Goal: Task Accomplishment & Management: Complete application form

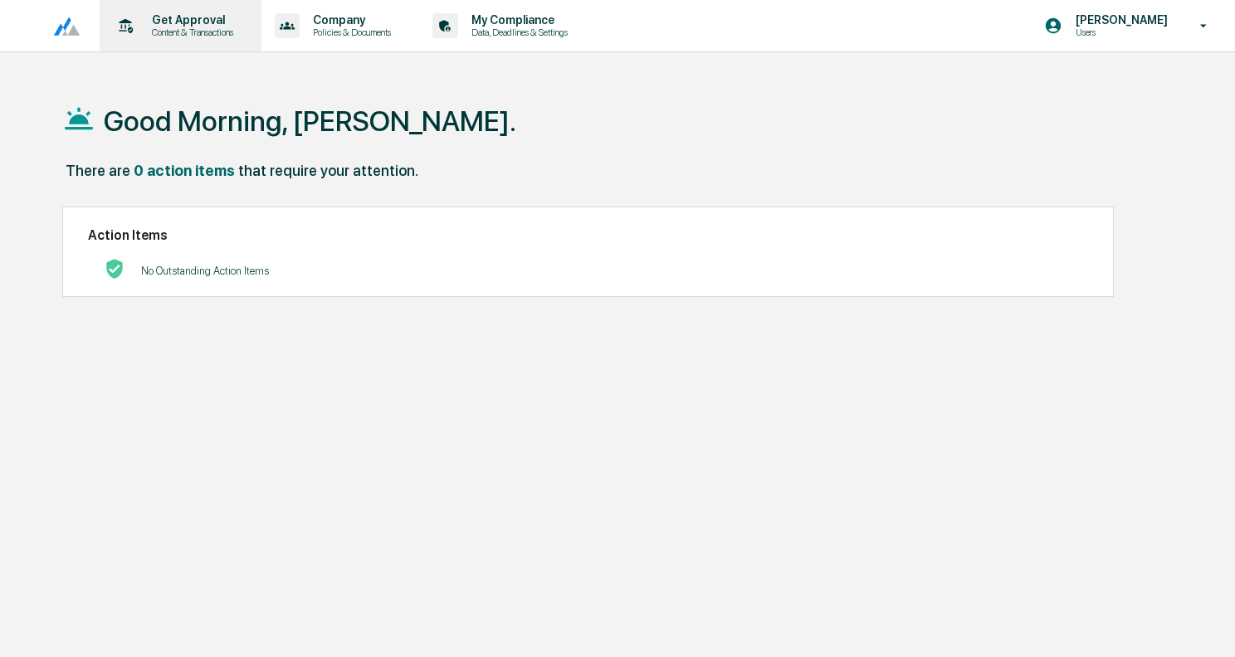
click at [166, 32] on p "Content & Transactions" at bounding box center [190, 33] width 103 height 12
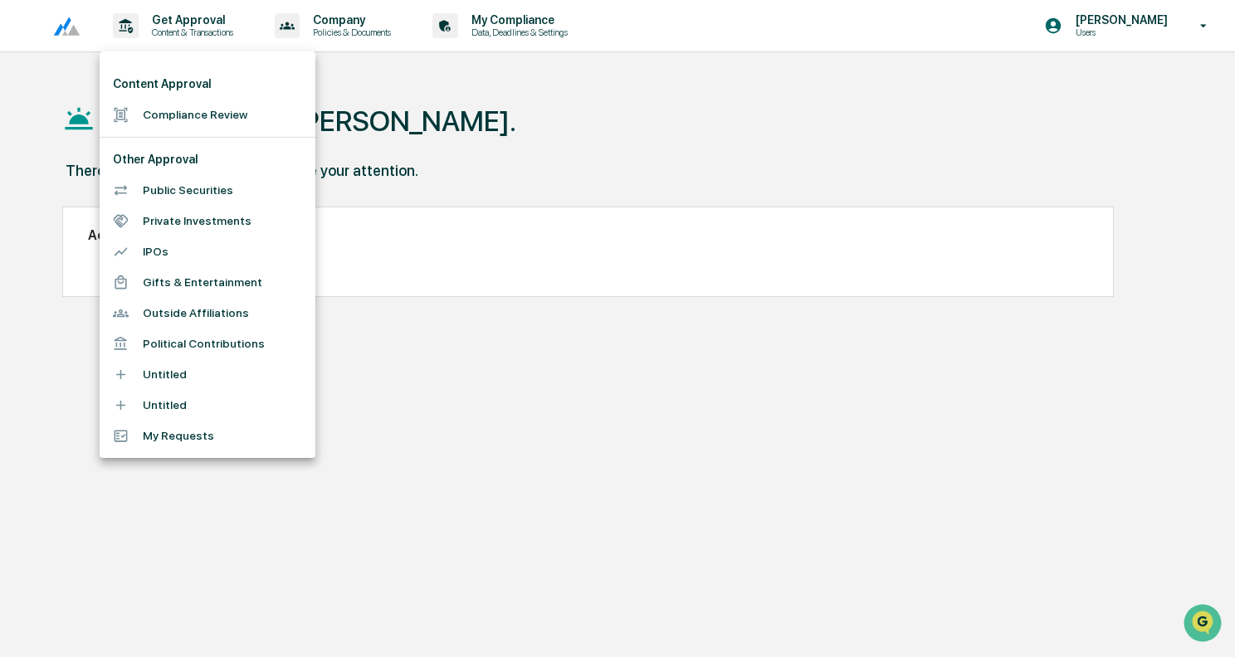
click at [207, 106] on li "Compliance Review" at bounding box center [208, 115] width 216 height 31
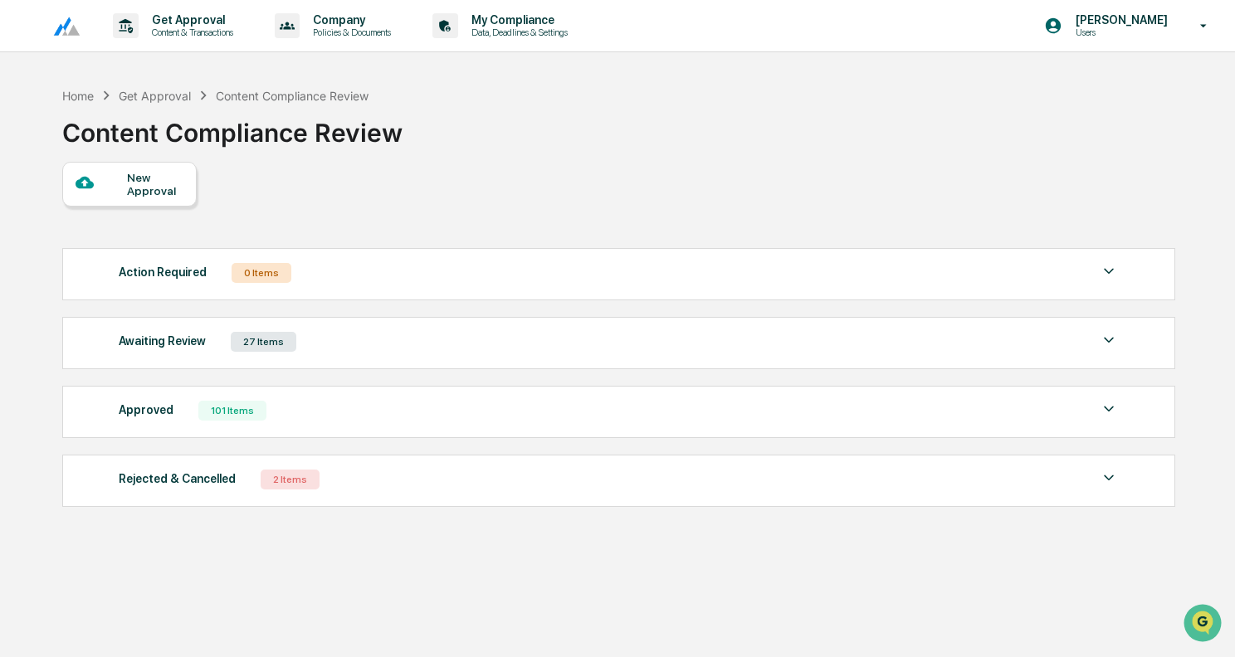
click at [149, 185] on div "New Approval" at bounding box center [155, 184] width 56 height 27
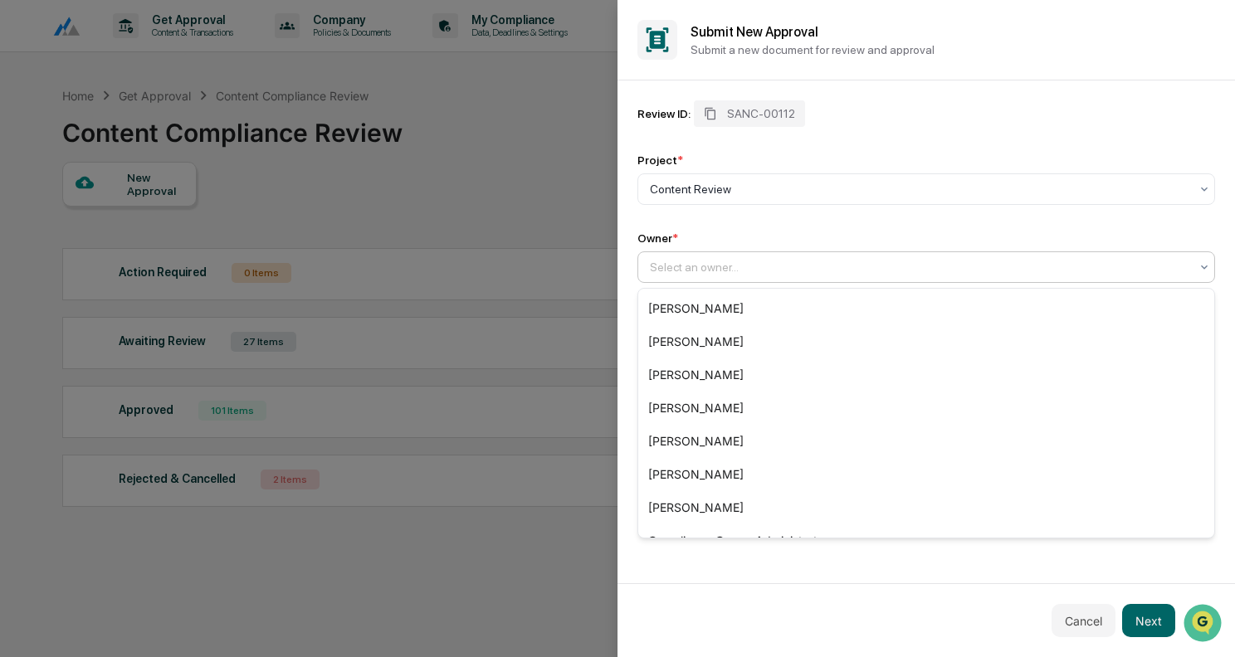
click at [683, 281] on div "Select an owner..." at bounding box center [926, 268] width 578 height 32
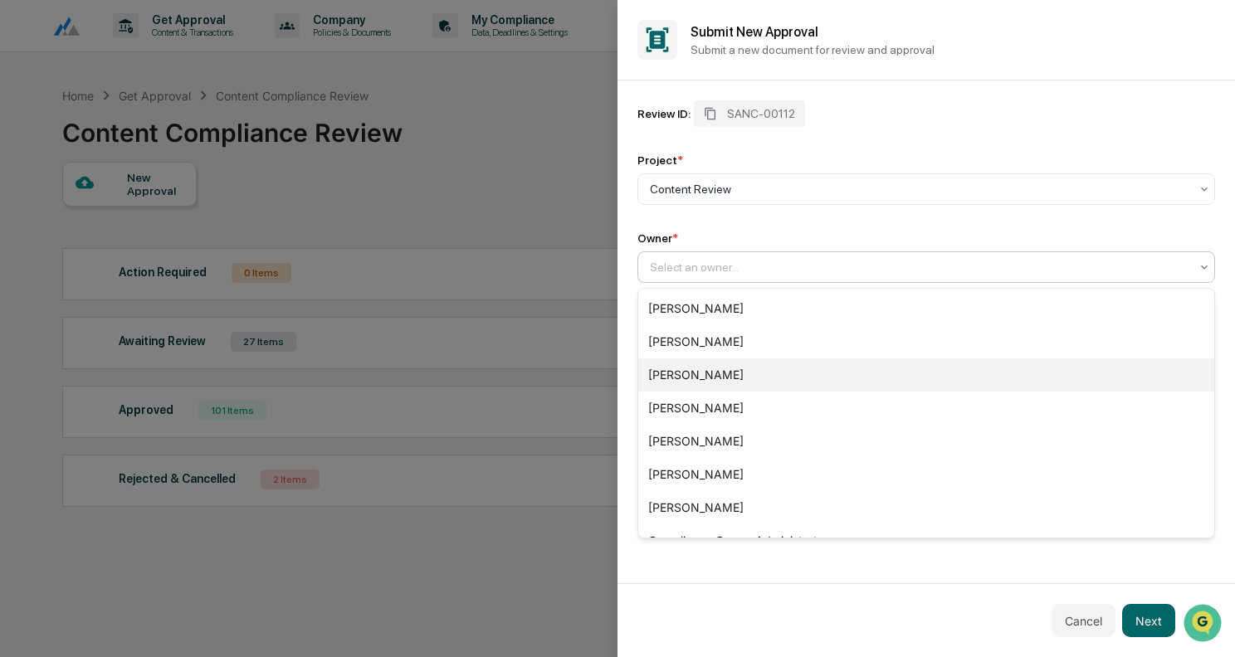
click at [688, 382] on div "[PERSON_NAME]" at bounding box center [926, 375] width 576 height 33
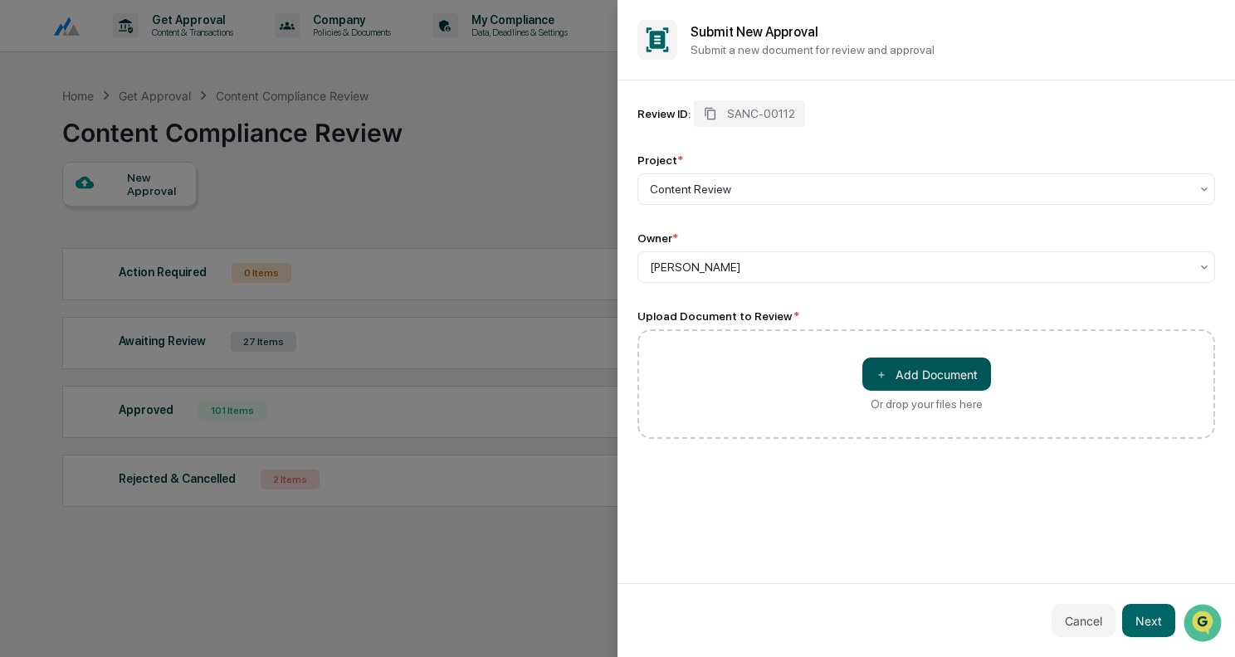
click at [930, 375] on button "＋ Add Document" at bounding box center [926, 374] width 129 height 33
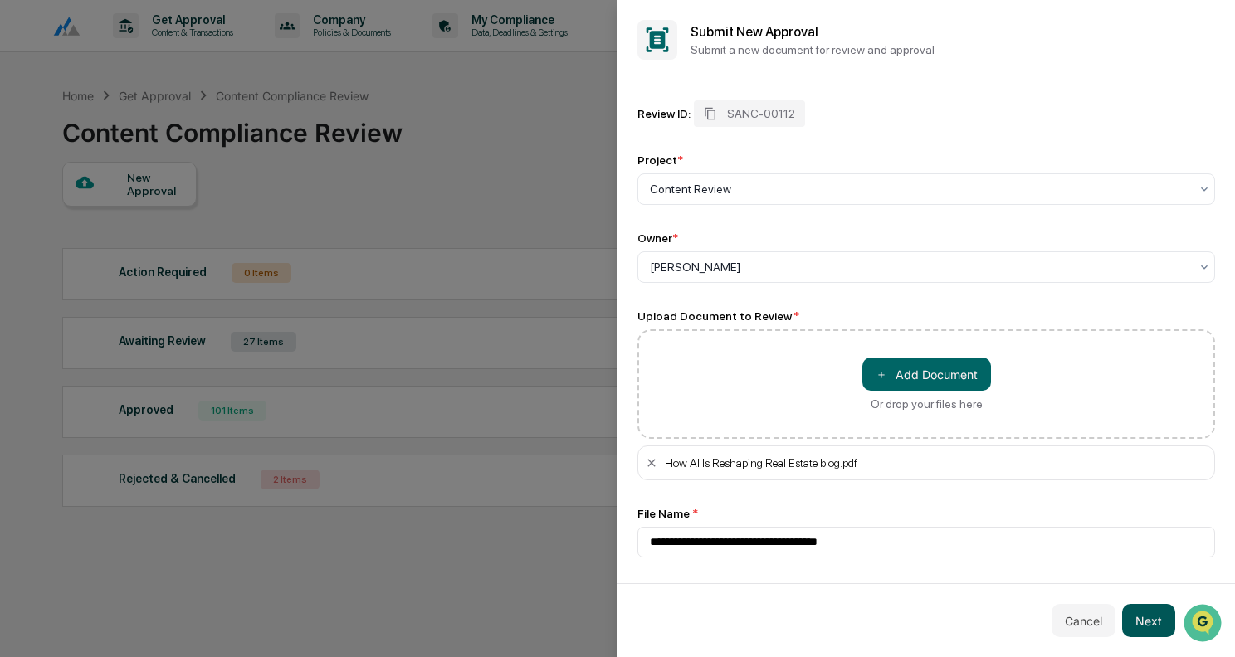
click at [1157, 613] on button "Next" at bounding box center [1148, 620] width 53 height 33
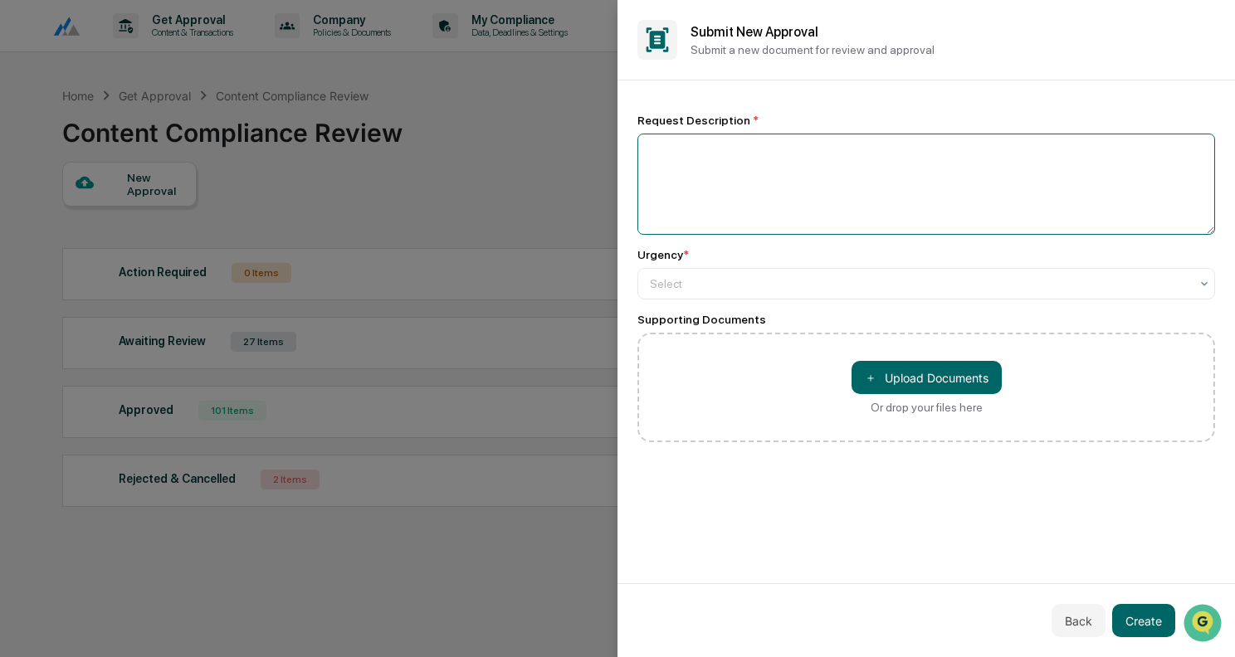
click at [789, 168] on textarea at bounding box center [926, 184] width 578 height 101
type textarea "**********"
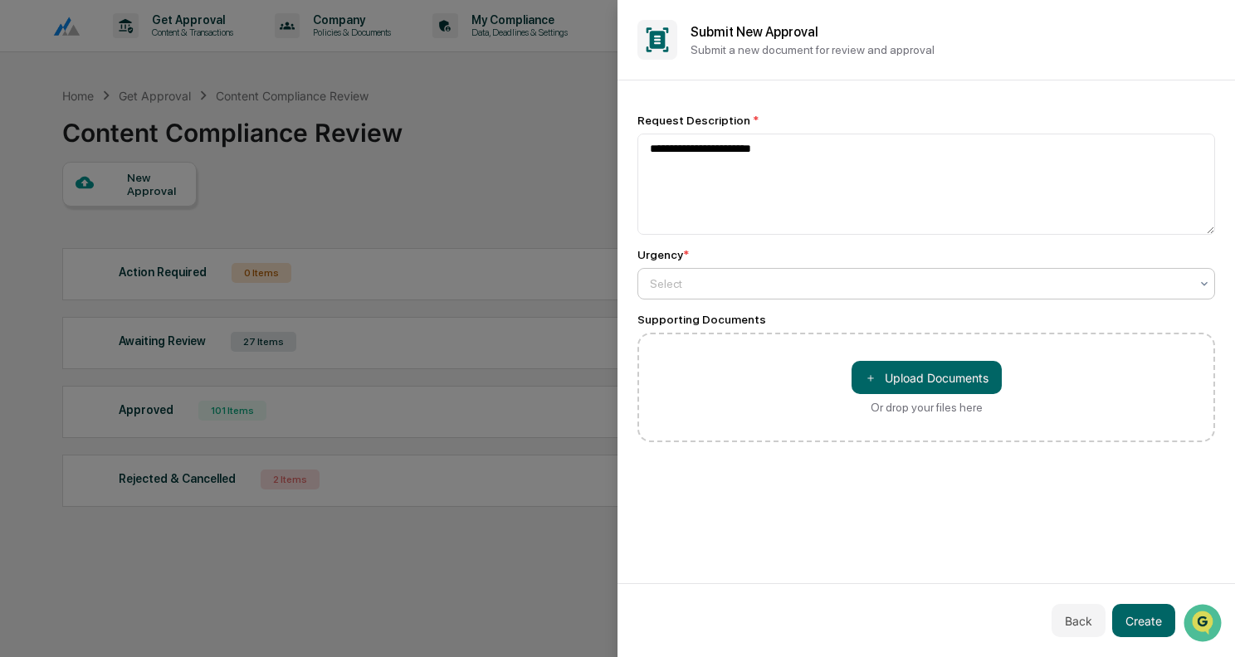
click at [706, 292] on div at bounding box center [920, 284] width 540 height 17
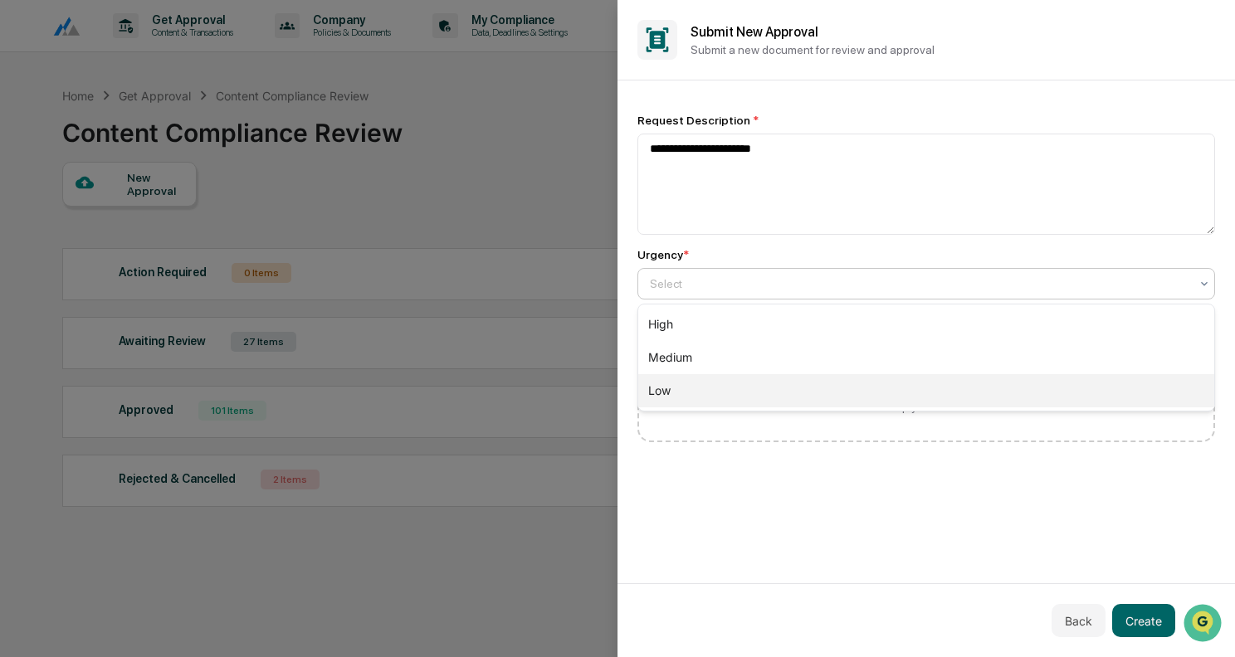
click at [681, 385] on div "Low" at bounding box center [926, 390] width 576 height 33
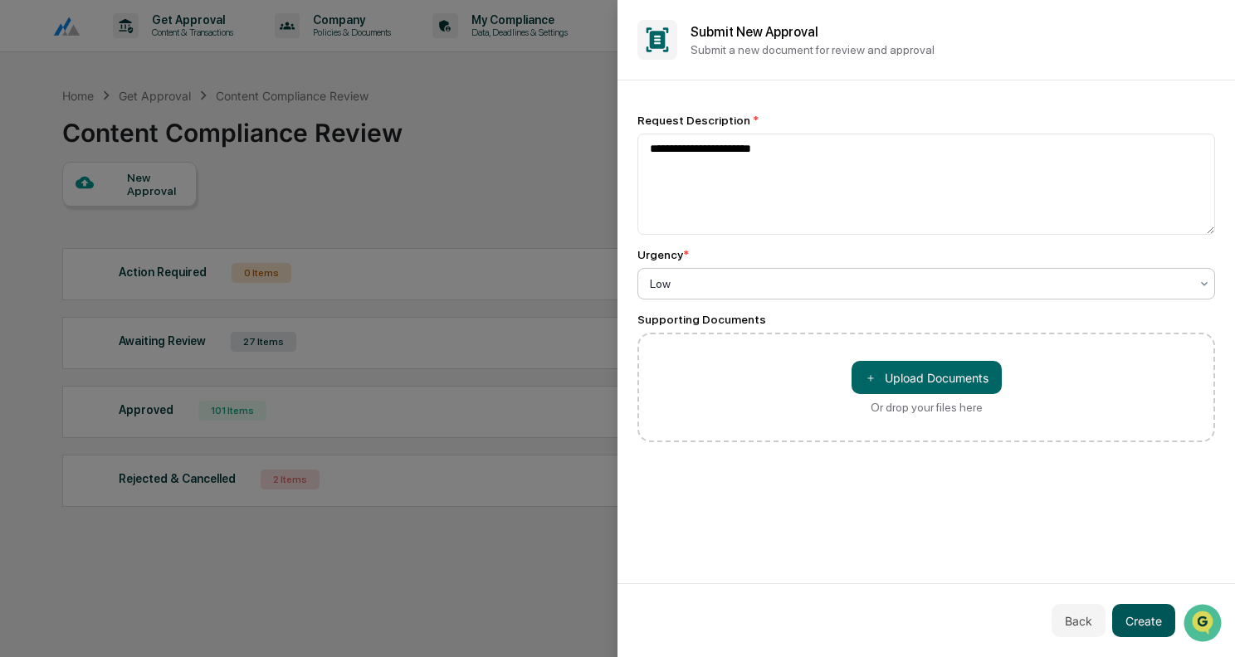
click at [1126, 627] on button "Create" at bounding box center [1143, 620] width 63 height 33
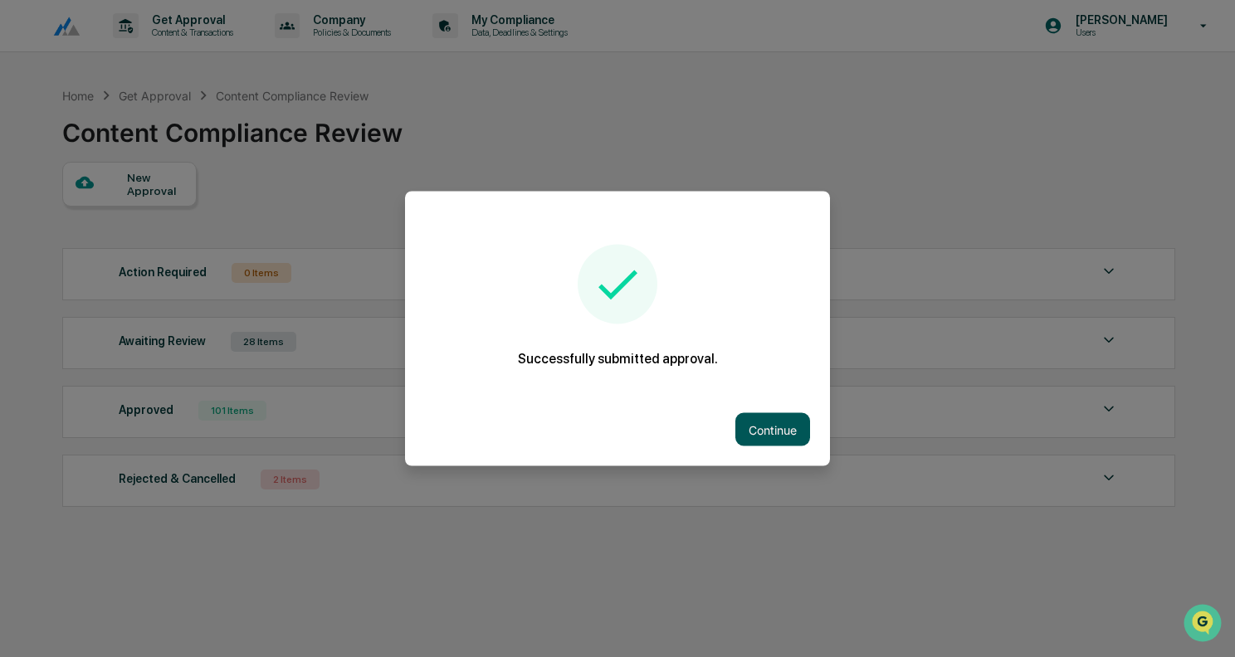
click at [760, 425] on button "Continue" at bounding box center [772, 429] width 75 height 33
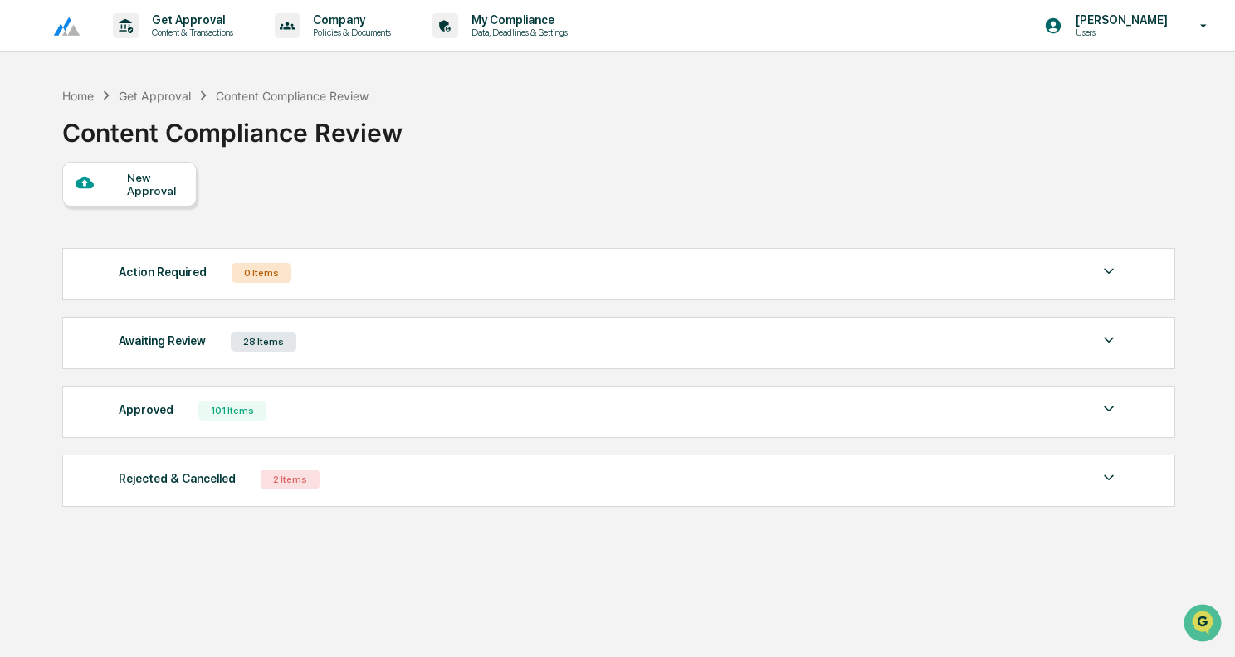
click at [769, 336] on div "Awaiting Review 28 Items" at bounding box center [619, 341] width 1000 height 23
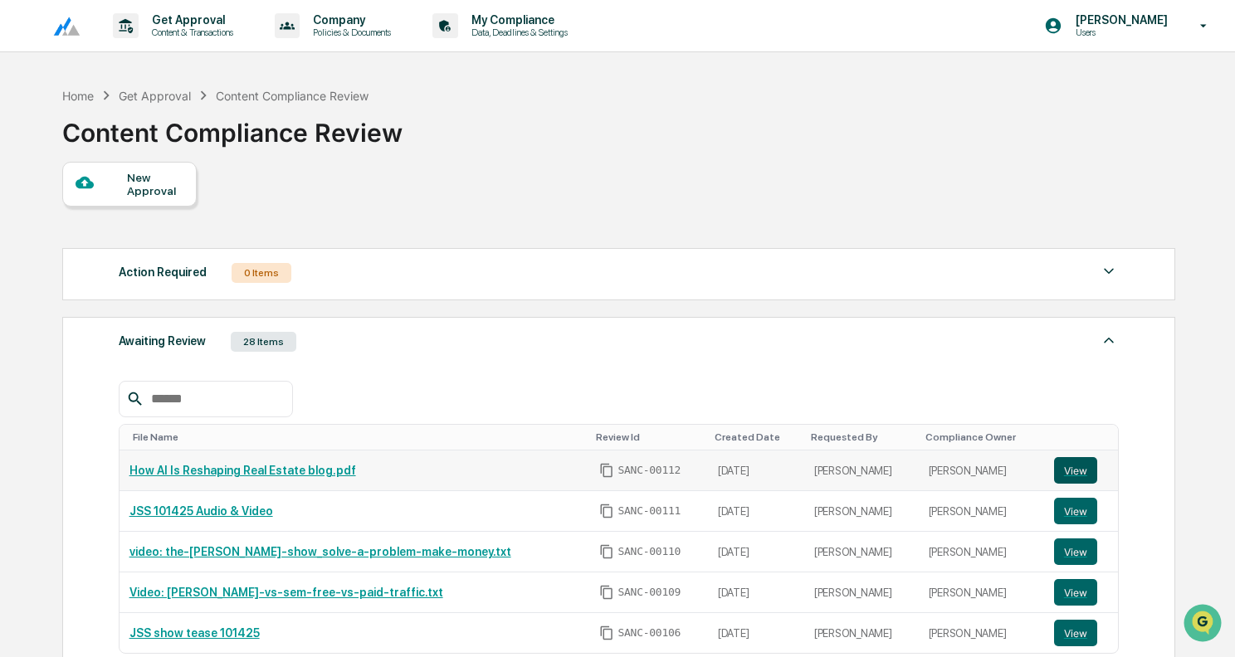
click at [1075, 462] on button "View" at bounding box center [1075, 470] width 43 height 27
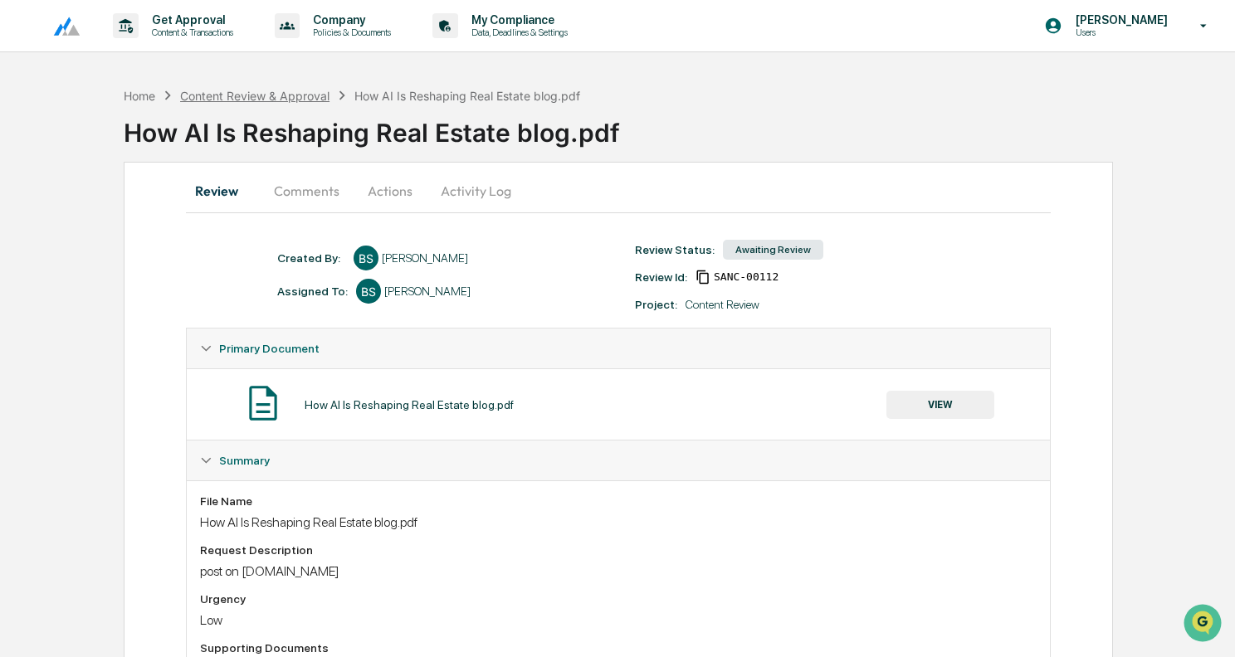
click at [302, 89] on div "Content Review & Approval" at bounding box center [254, 96] width 149 height 14
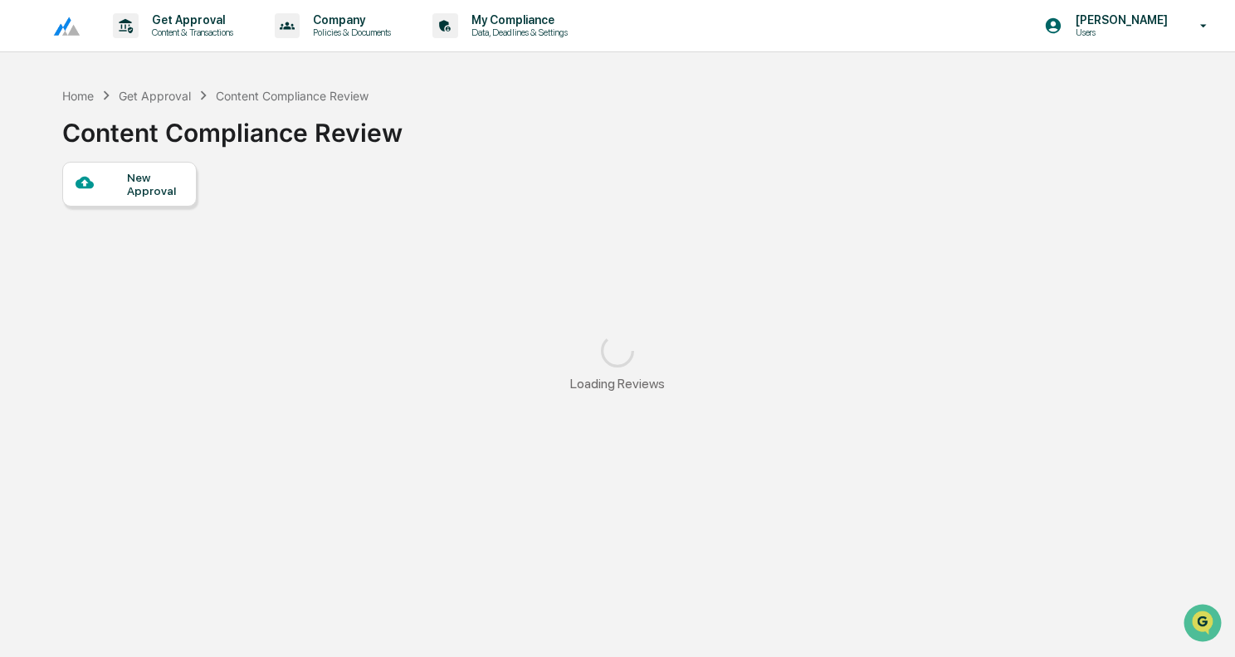
click at [148, 177] on div "New Approval" at bounding box center [155, 184] width 56 height 27
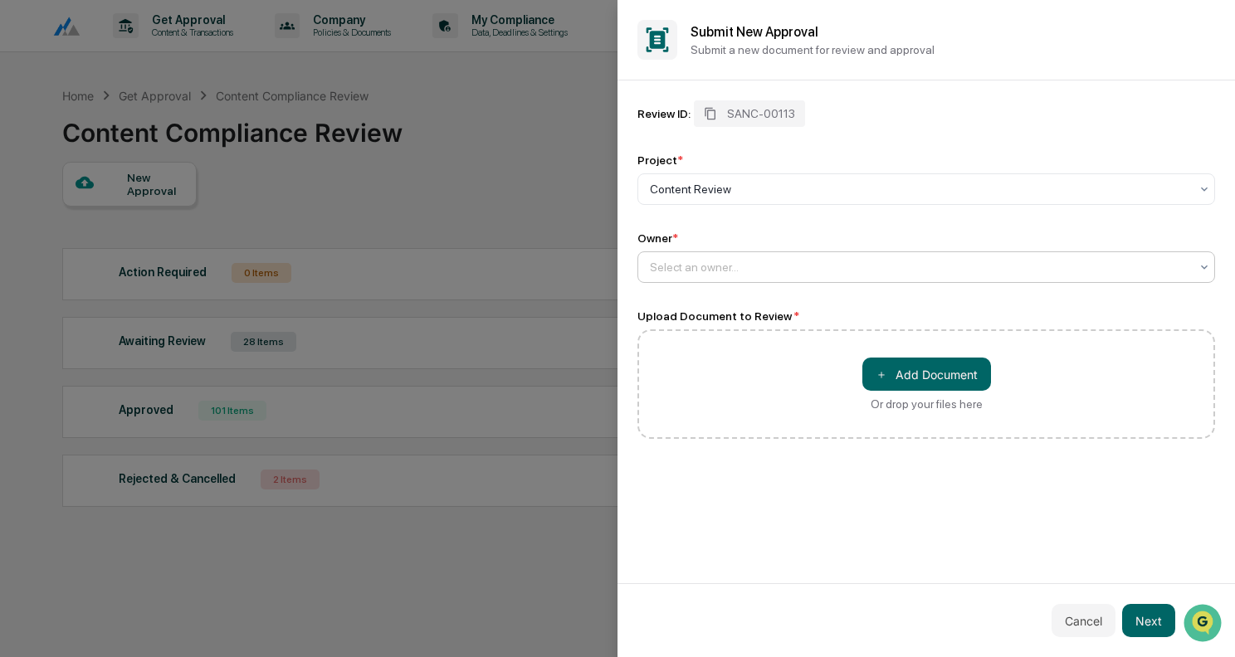
click at [756, 259] on div "Select an owner..." at bounding box center [920, 267] width 556 height 23
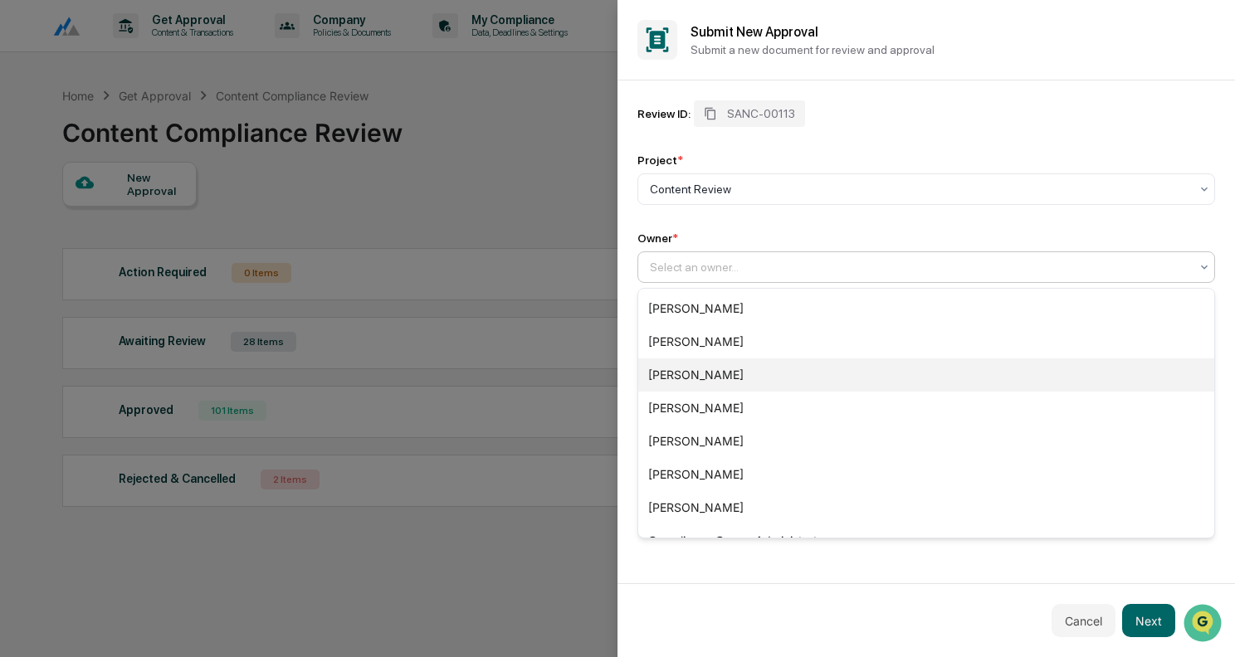
click at [722, 374] on div "[PERSON_NAME]" at bounding box center [926, 375] width 576 height 33
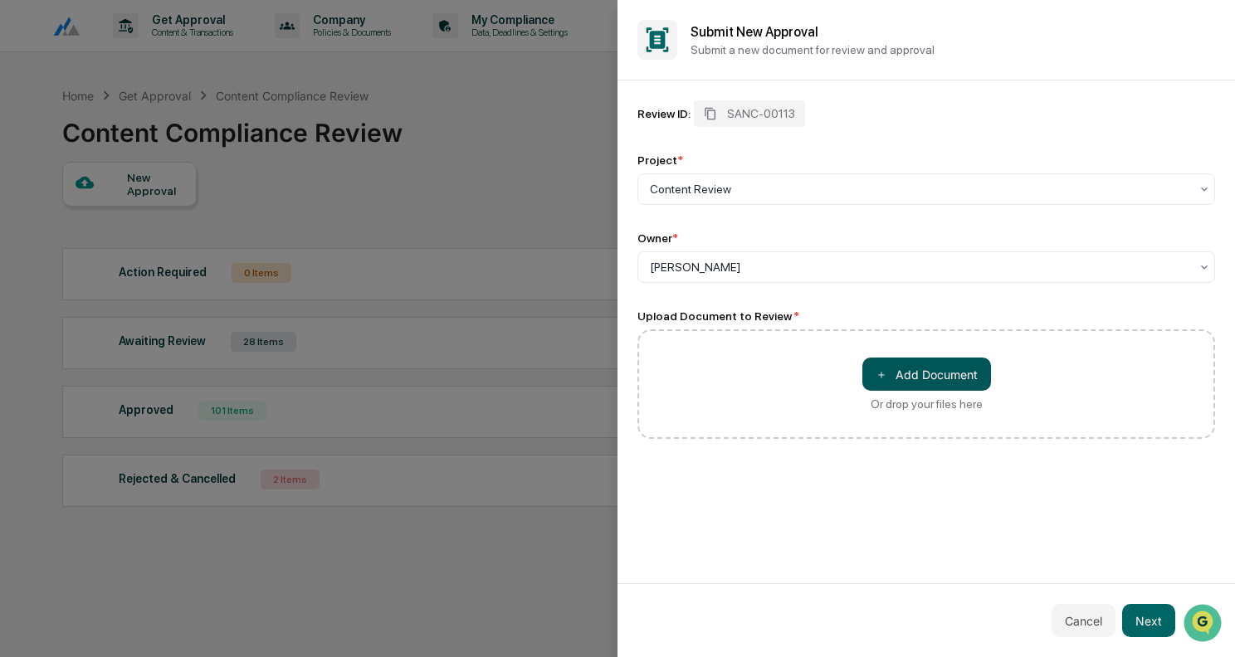
click at [952, 374] on button "＋ Add Document" at bounding box center [926, 374] width 129 height 33
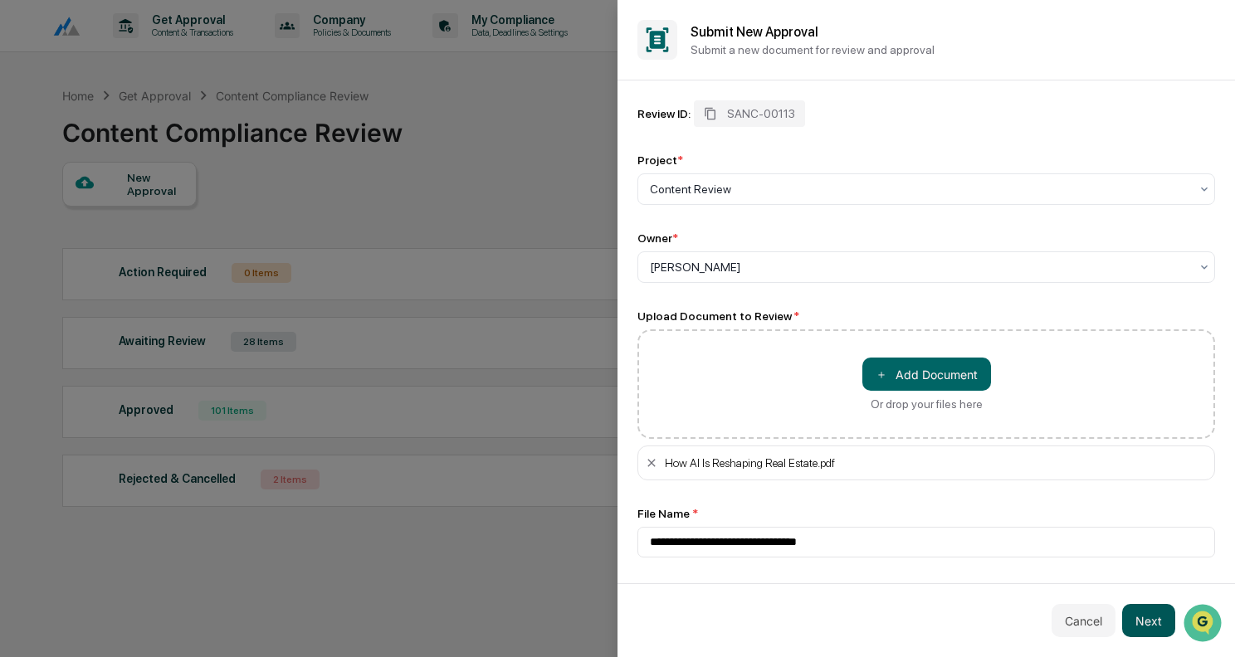
click at [1149, 610] on button "Next" at bounding box center [1148, 620] width 53 height 33
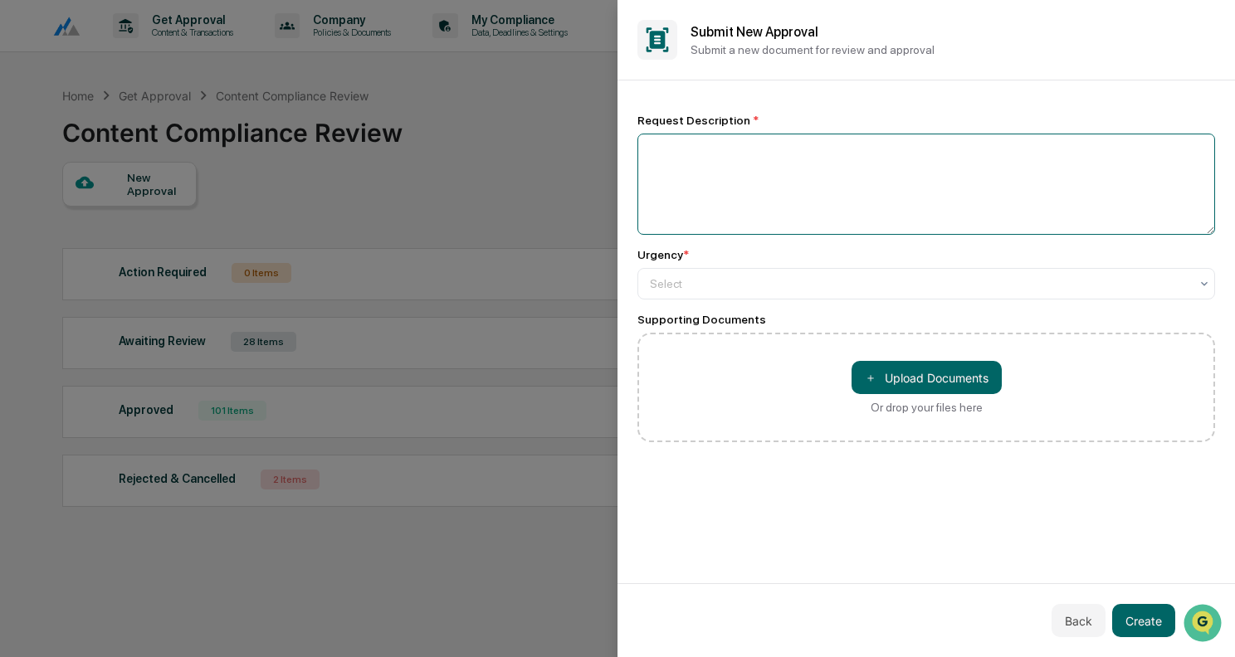
click at [761, 149] on textarea at bounding box center [926, 184] width 578 height 101
type textarea "**********"
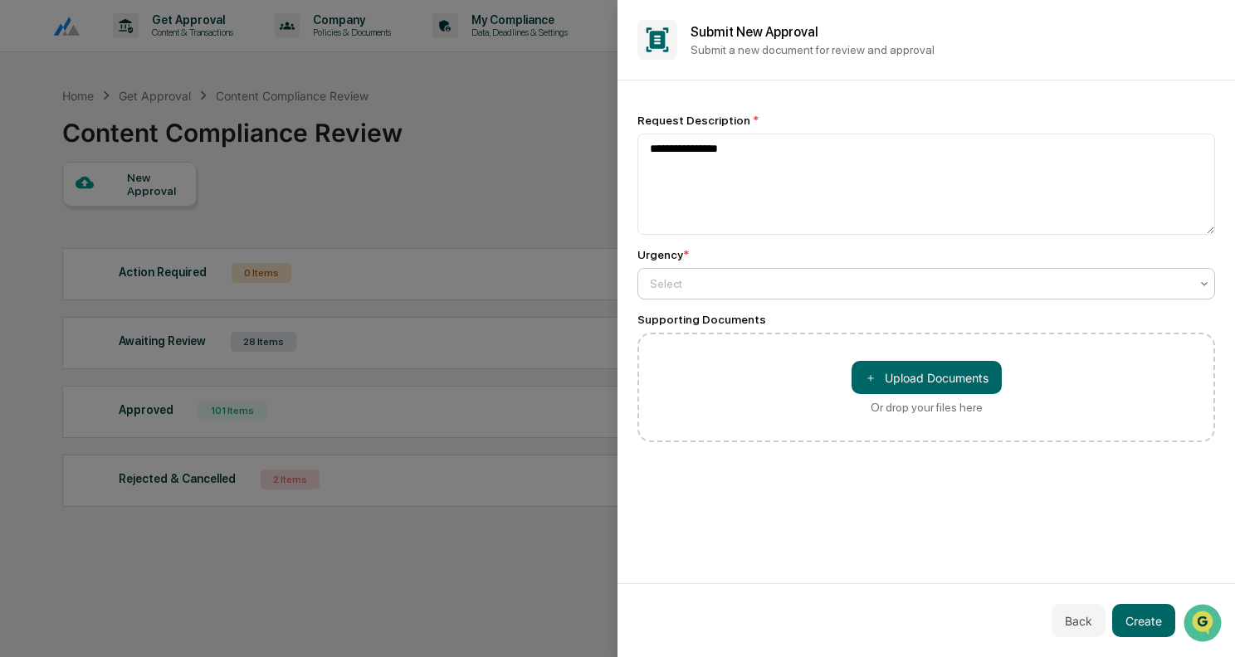
click at [705, 282] on div at bounding box center [920, 284] width 540 height 17
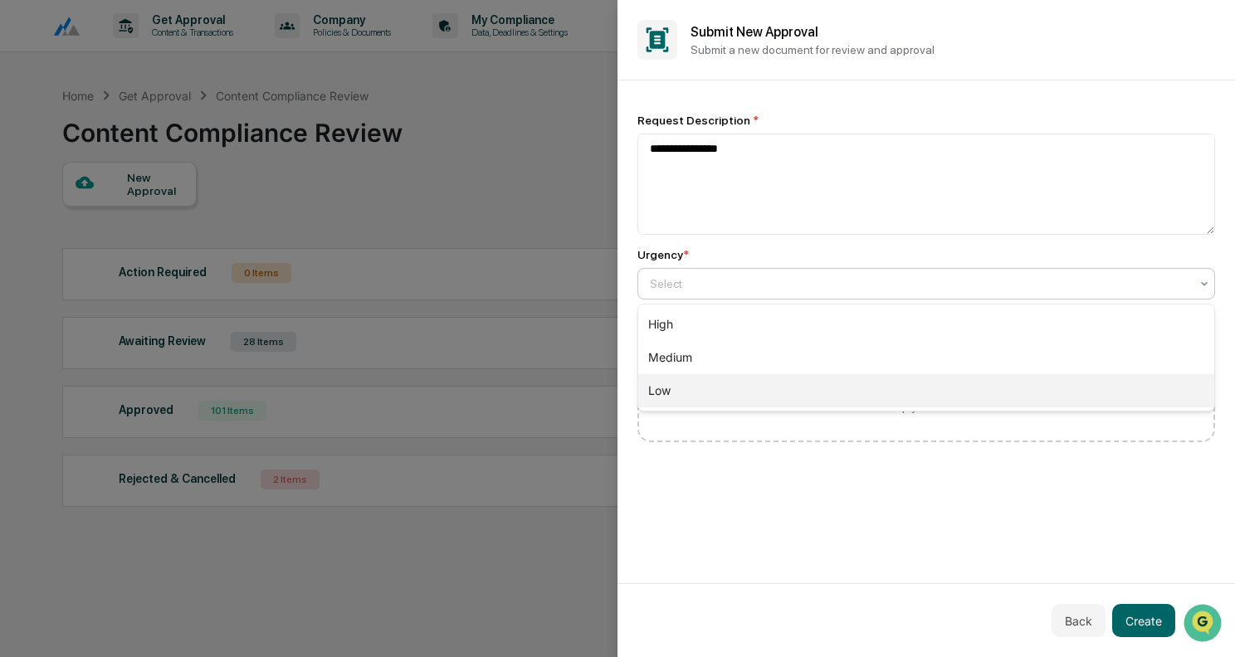
click at [691, 387] on div "Low" at bounding box center [926, 390] width 576 height 33
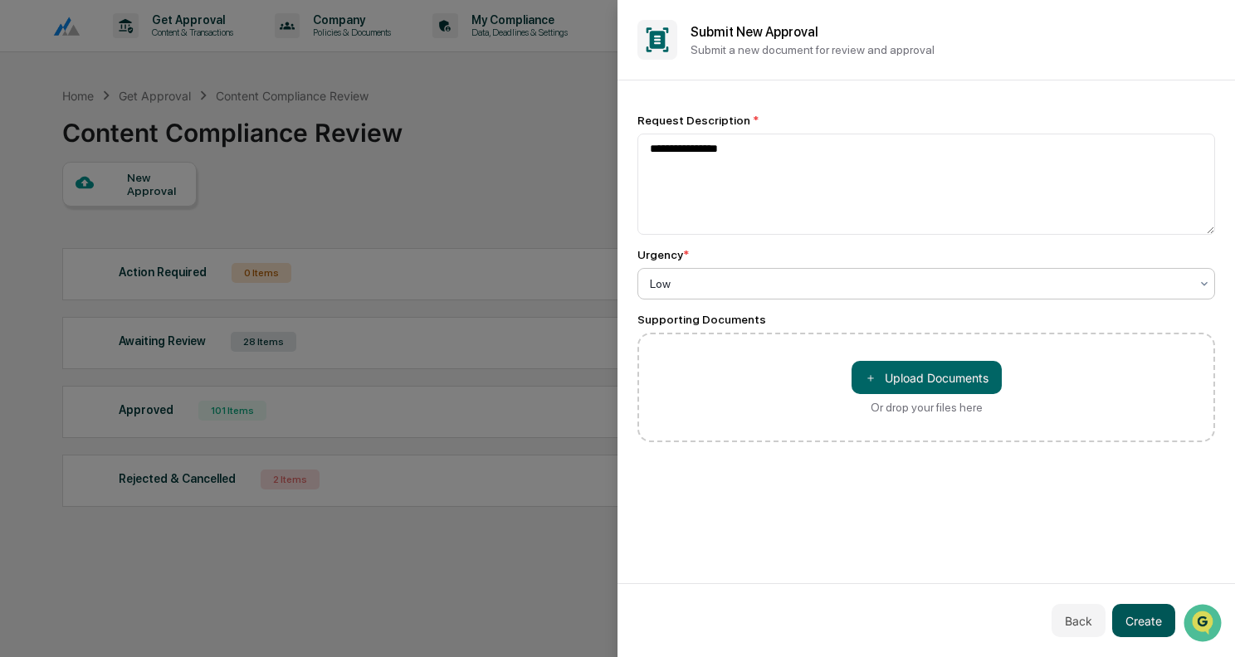
click at [1141, 624] on button "Create" at bounding box center [1143, 620] width 63 height 33
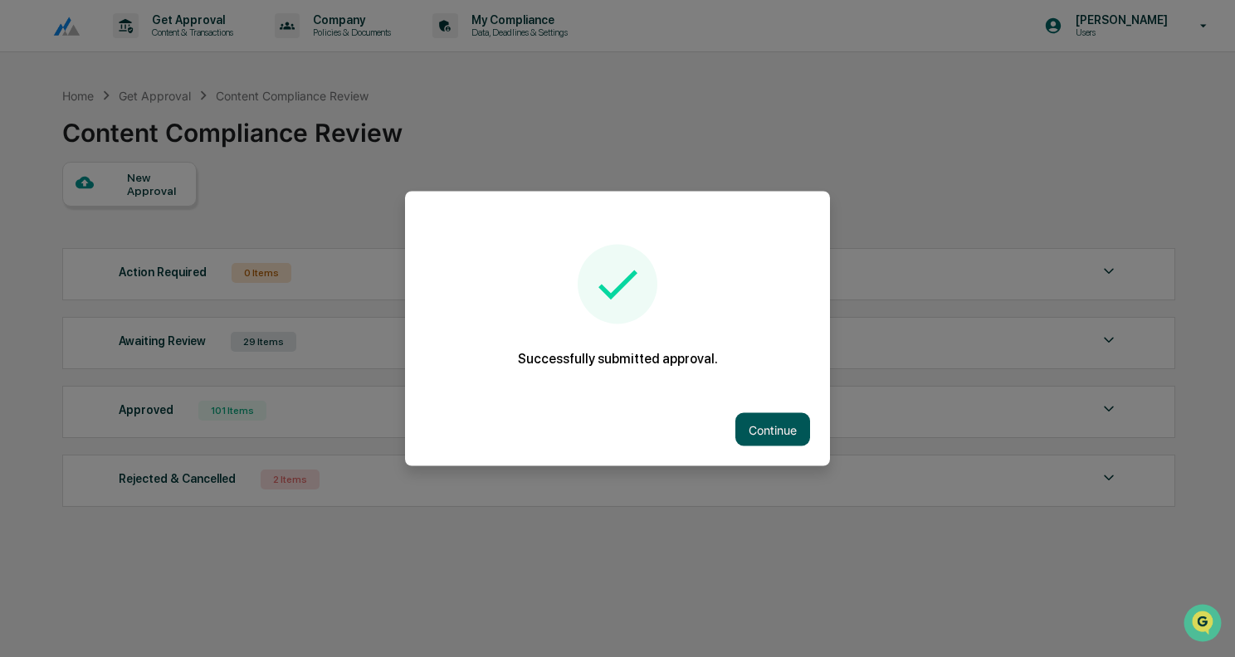
click at [782, 429] on button "Continue" at bounding box center [772, 429] width 75 height 33
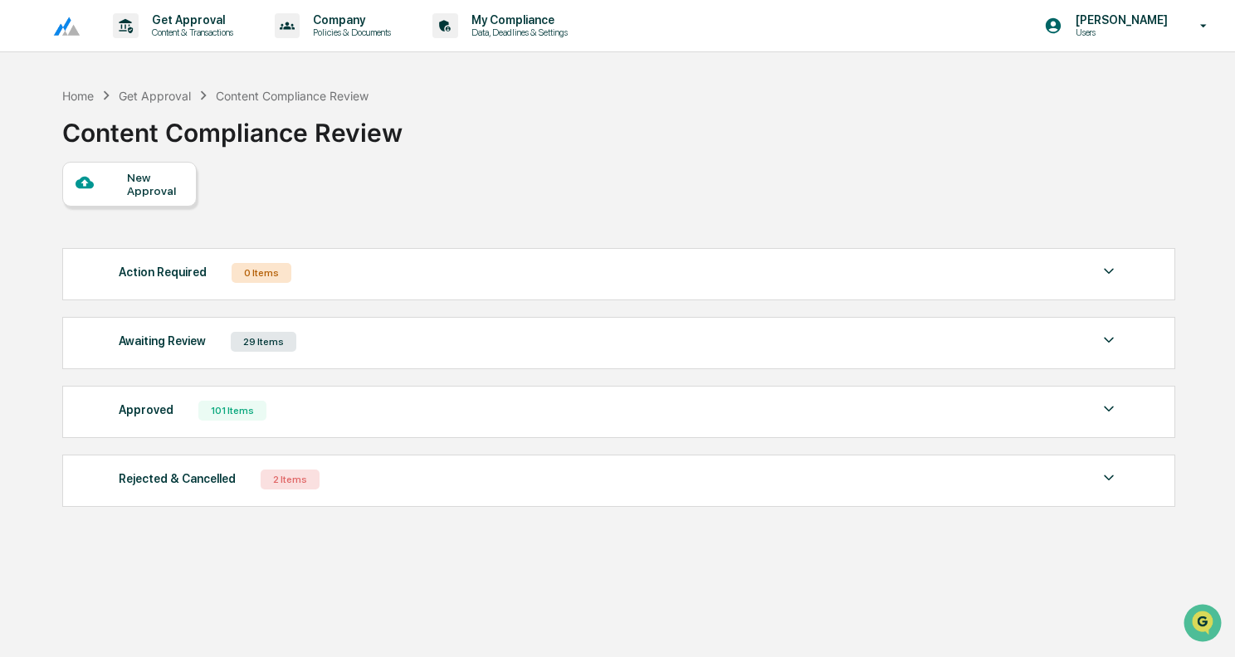
click at [401, 349] on div "Awaiting Review 29 Items" at bounding box center [619, 341] width 1000 height 23
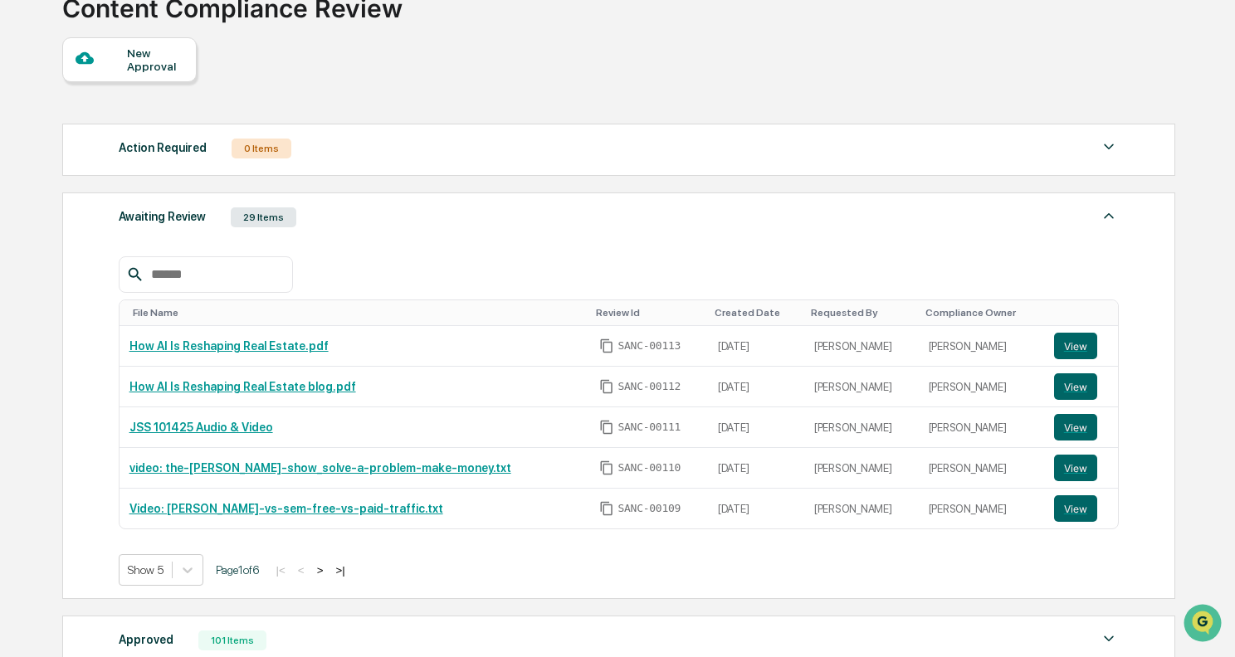
scroll to position [140, 0]
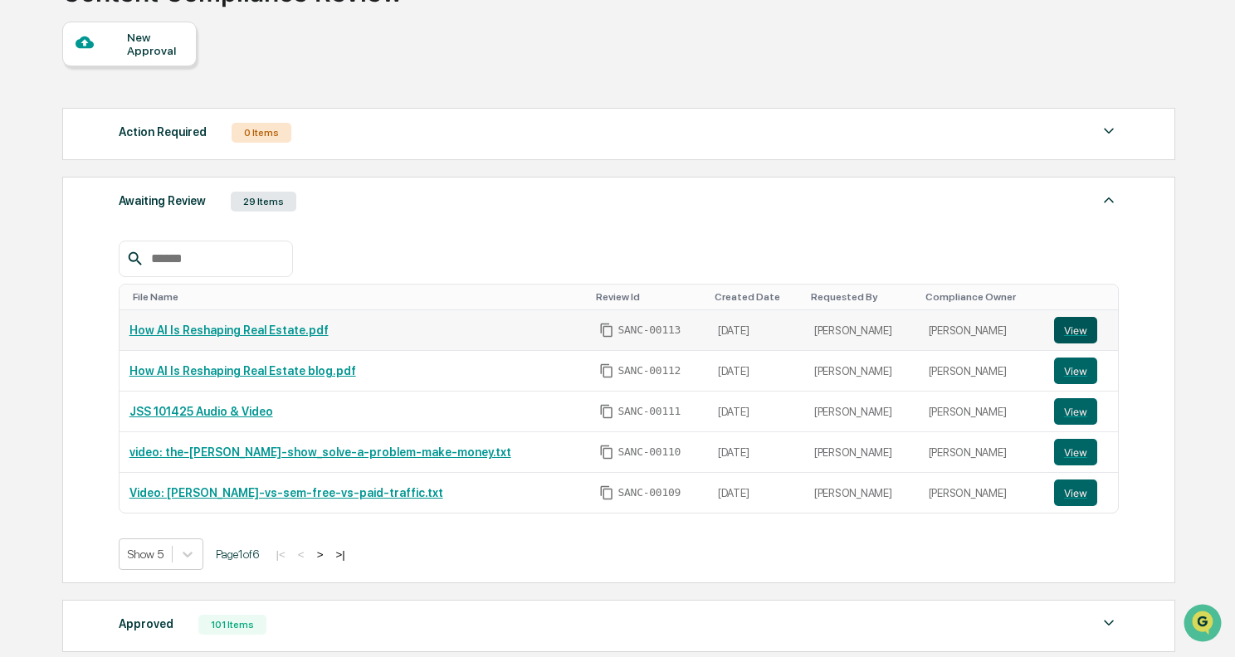
click at [1066, 330] on button "View" at bounding box center [1075, 330] width 43 height 27
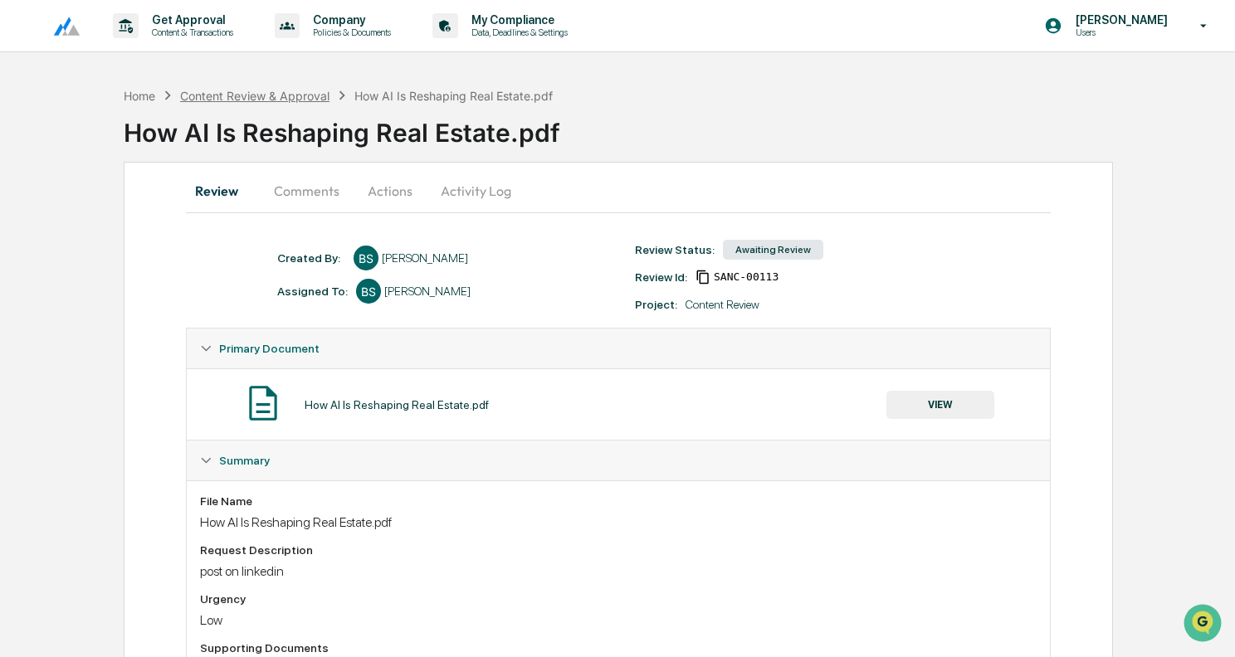
click at [290, 93] on div "Content Review & Approval" at bounding box center [254, 96] width 149 height 14
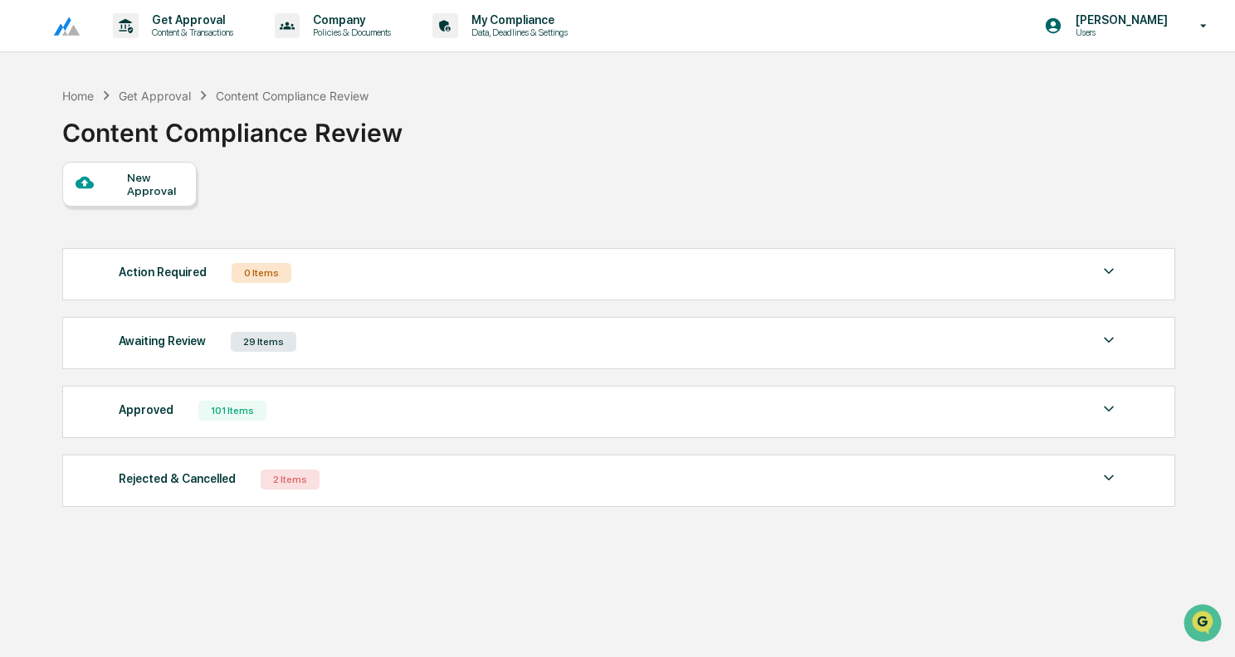
click at [119, 180] on div at bounding box center [102, 183] width 52 height 21
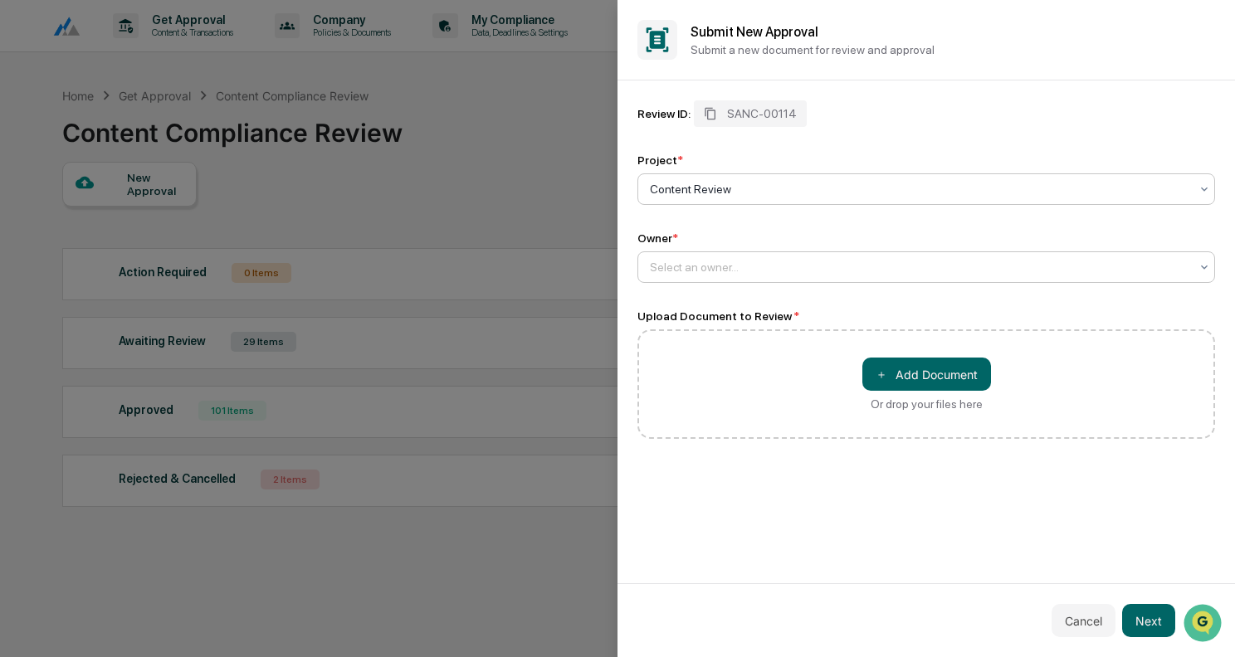
click at [846, 276] on div at bounding box center [920, 267] width 540 height 17
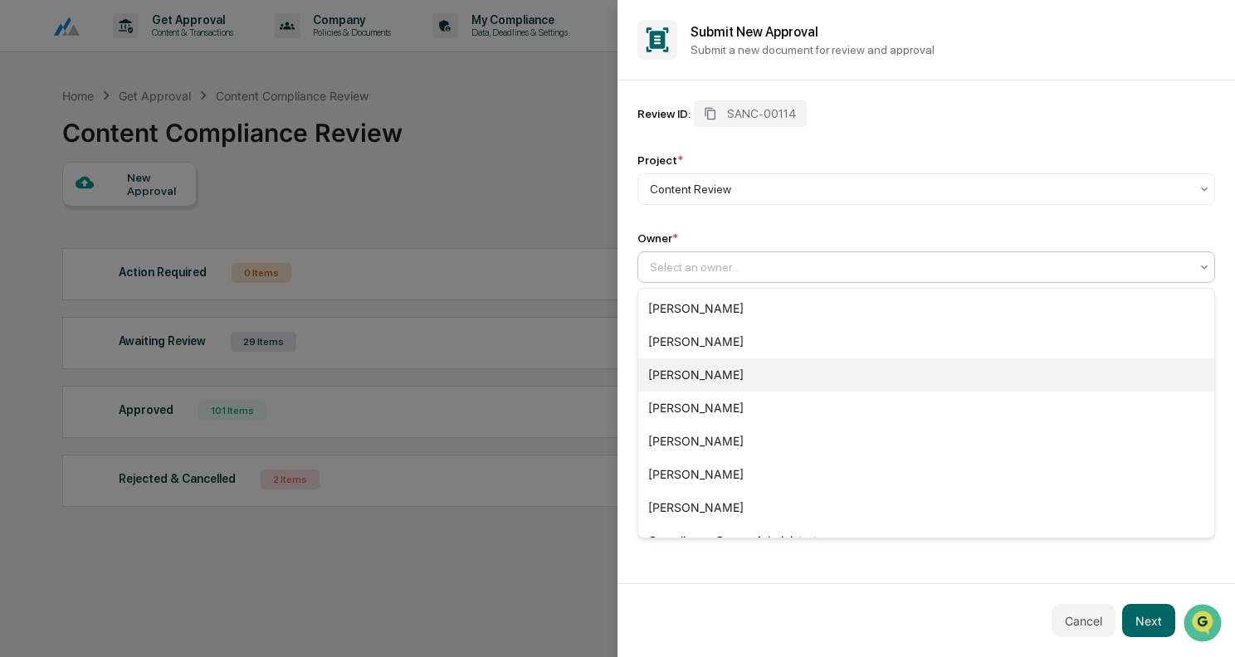
click at [769, 377] on div "[PERSON_NAME]" at bounding box center [926, 375] width 576 height 33
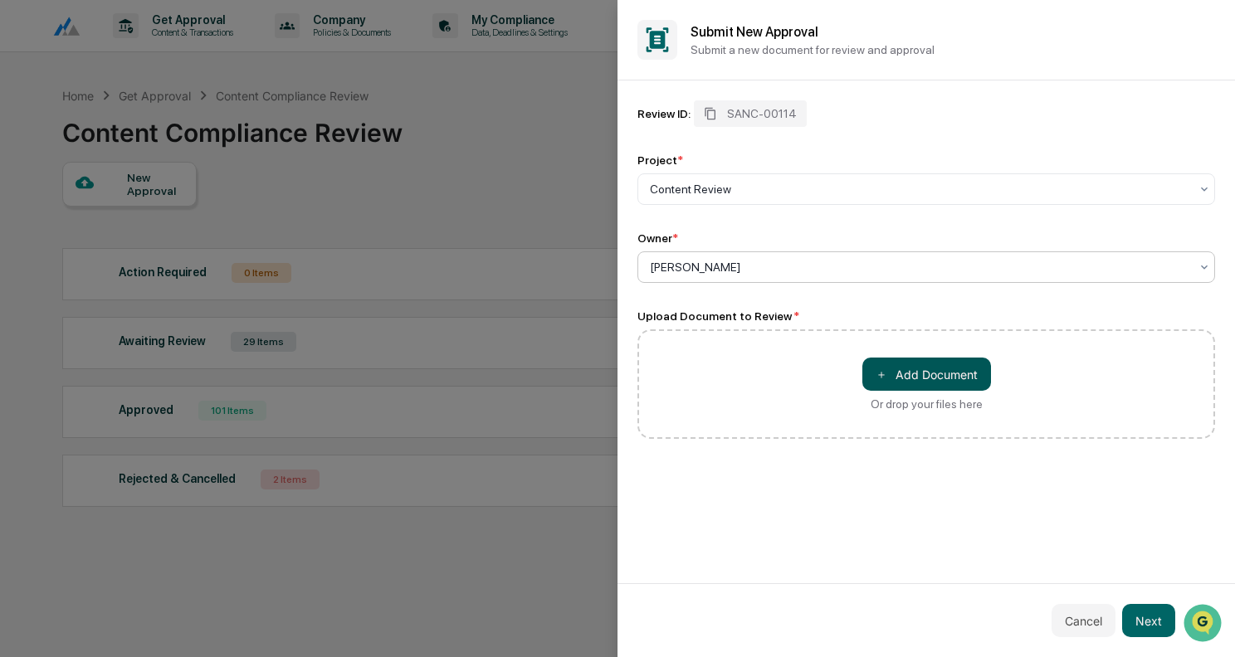
click at [955, 376] on button "＋ Add Document" at bounding box center [926, 374] width 129 height 33
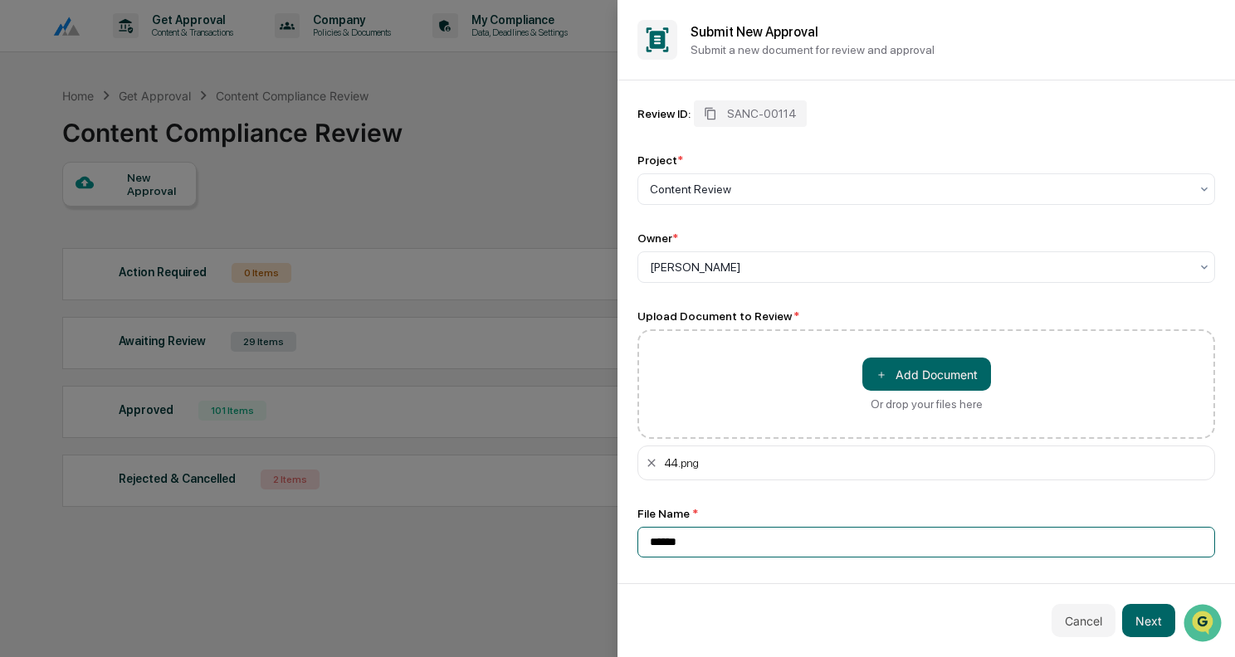
click at [775, 540] on input "******" at bounding box center [926, 542] width 578 height 31
click at [646, 466] on icon at bounding box center [651, 463] width 13 height 13
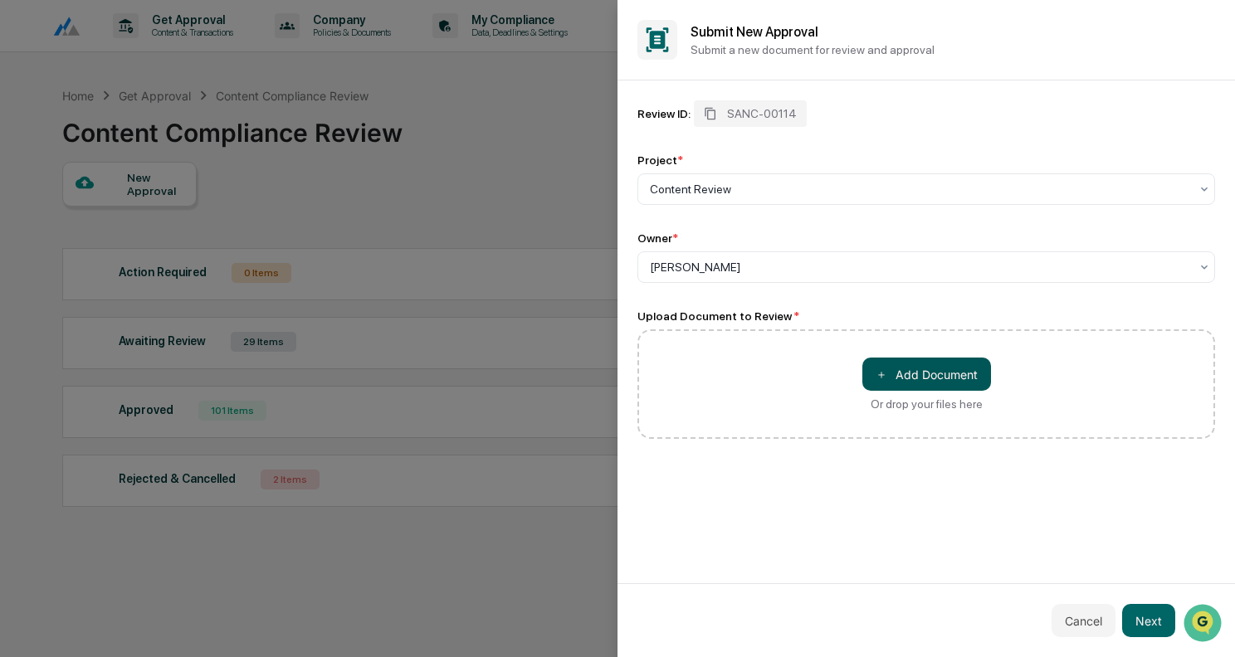
click at [955, 385] on button "＋ Add Document" at bounding box center [926, 374] width 129 height 33
click at [893, 363] on button "＋ Add Document" at bounding box center [926, 374] width 129 height 33
click at [1096, 626] on button "Cancel" at bounding box center [1084, 620] width 64 height 33
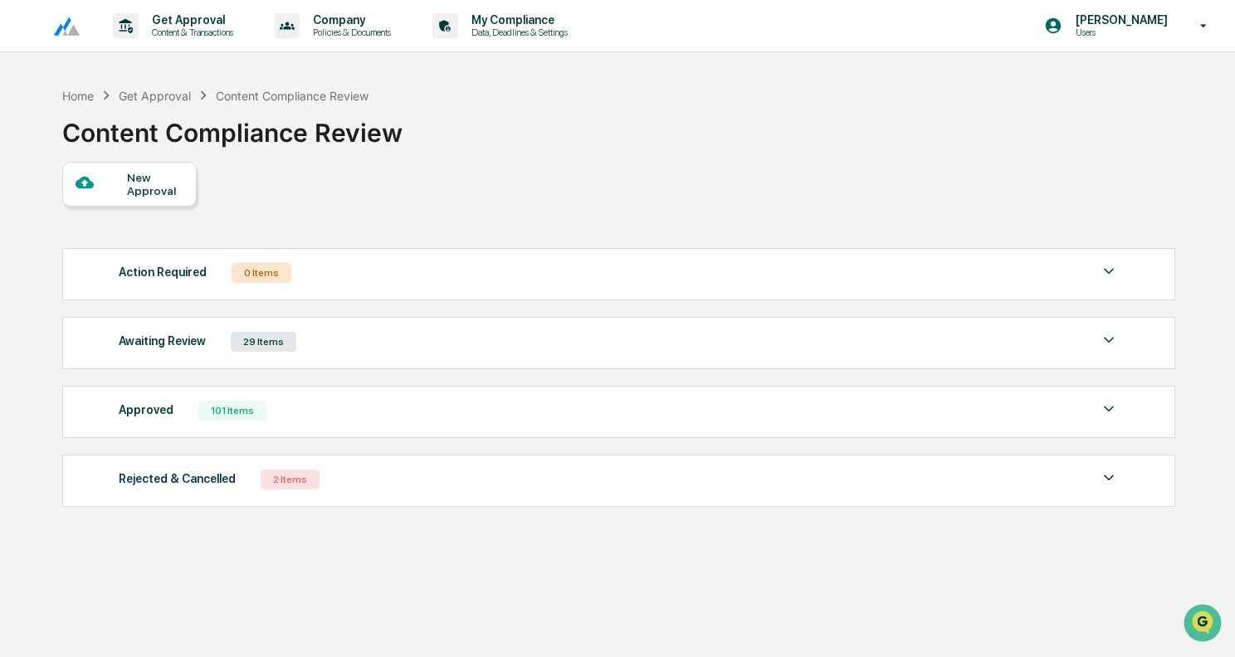
click at [169, 193] on div "New Approval" at bounding box center [155, 184] width 56 height 27
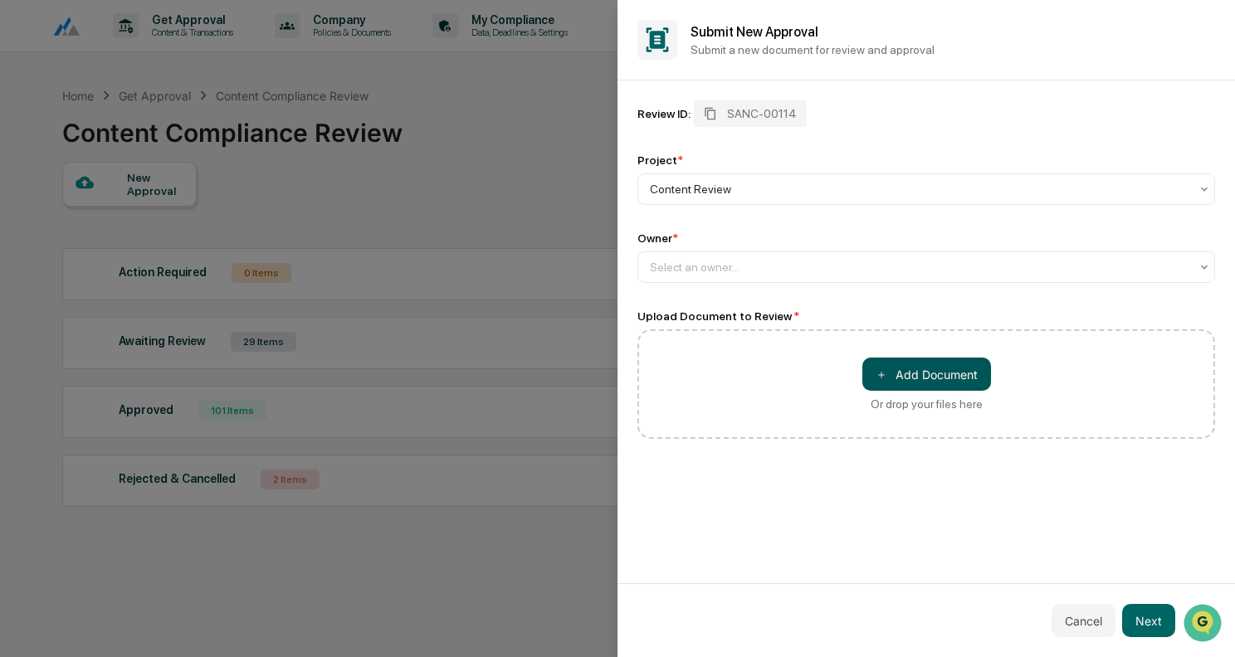
click at [913, 364] on button "＋ Add Document" at bounding box center [926, 374] width 129 height 33
click at [732, 269] on div at bounding box center [920, 267] width 540 height 17
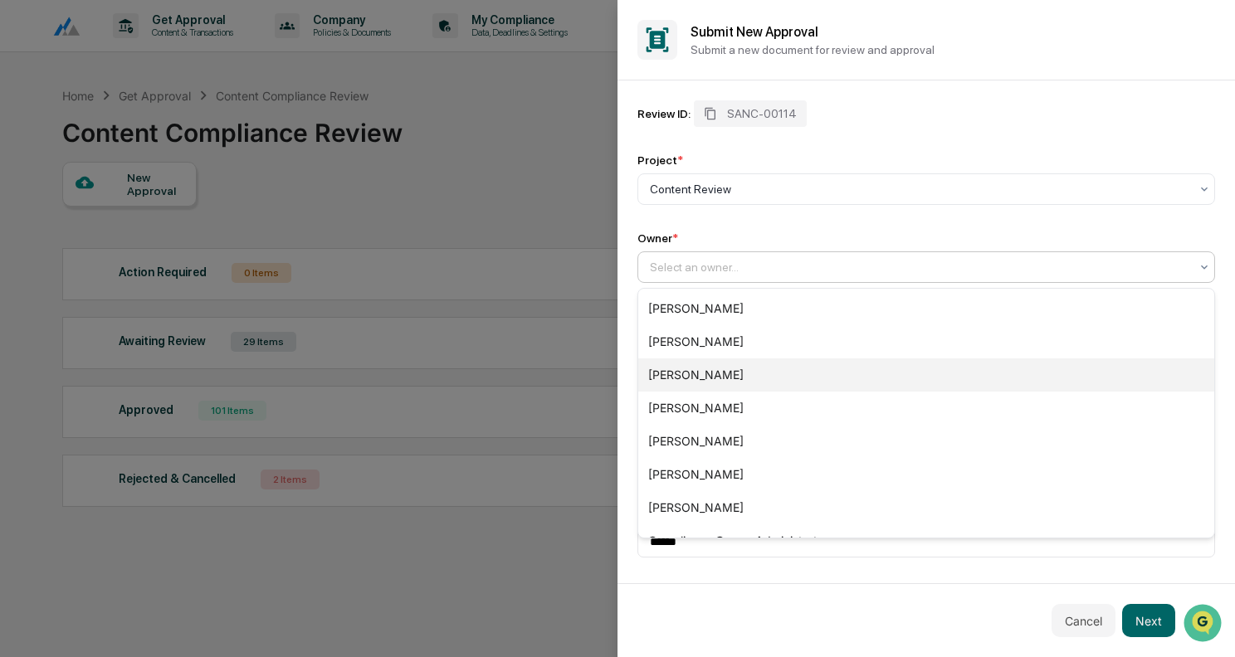
click at [701, 369] on div "[PERSON_NAME]" at bounding box center [926, 375] width 576 height 33
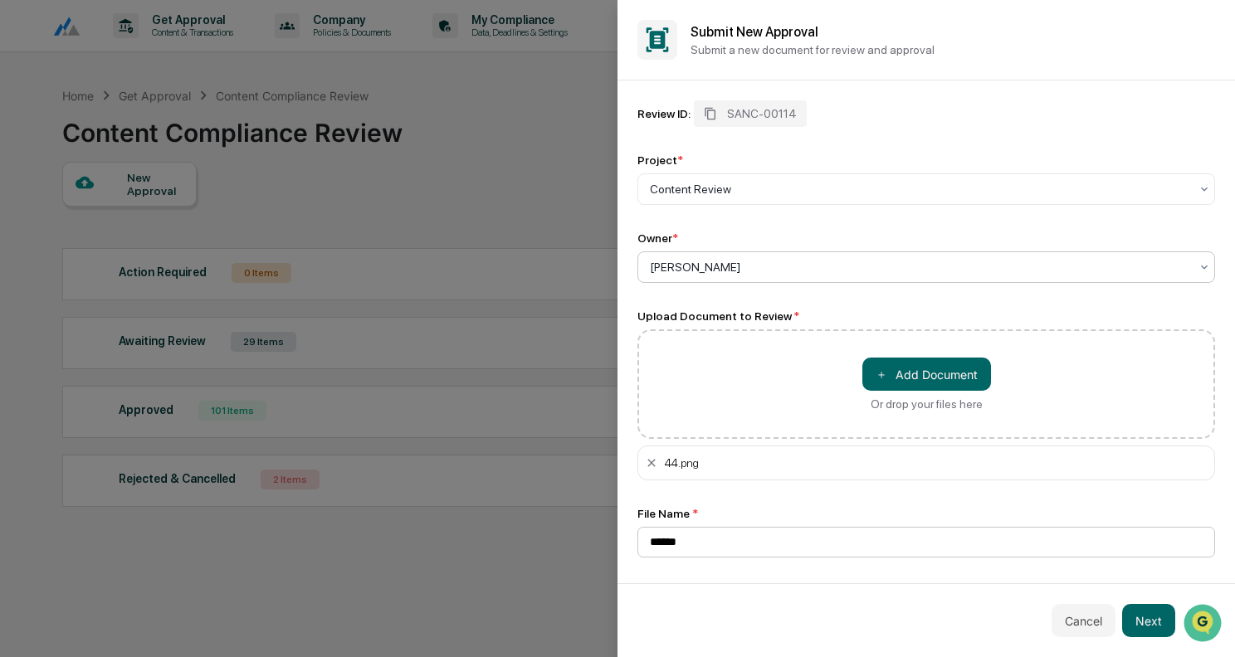
click at [711, 546] on input "******" at bounding box center [926, 542] width 578 height 31
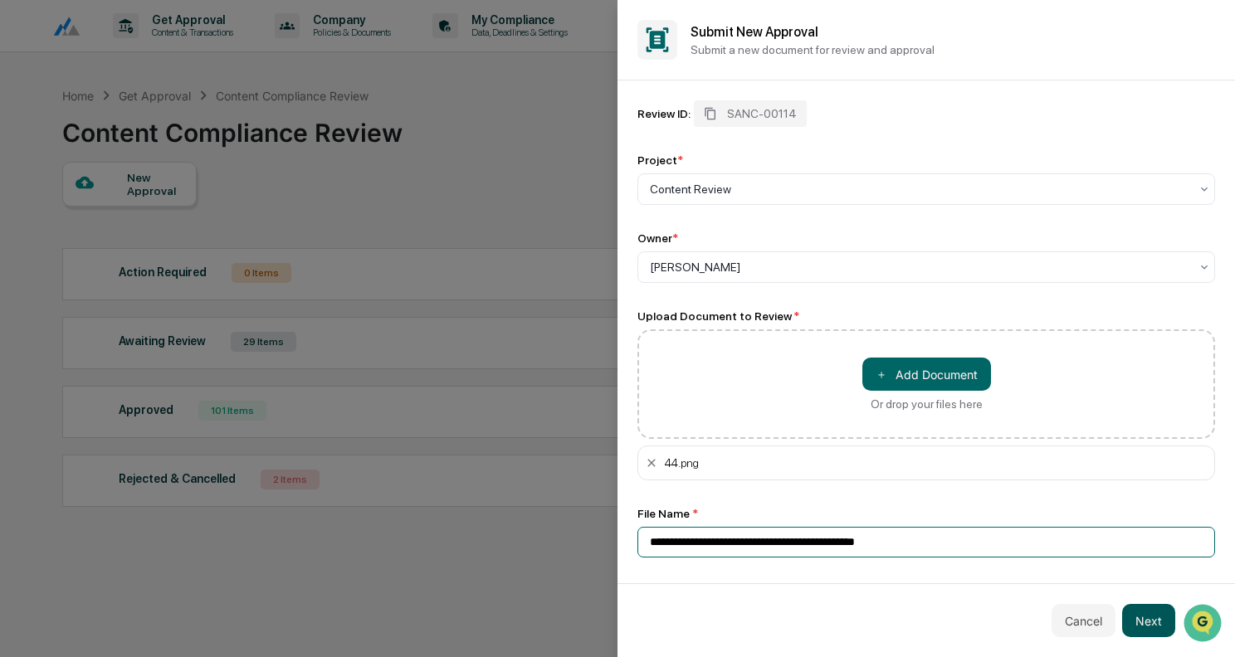
type input "**********"
click at [1154, 616] on button "Next" at bounding box center [1148, 620] width 53 height 33
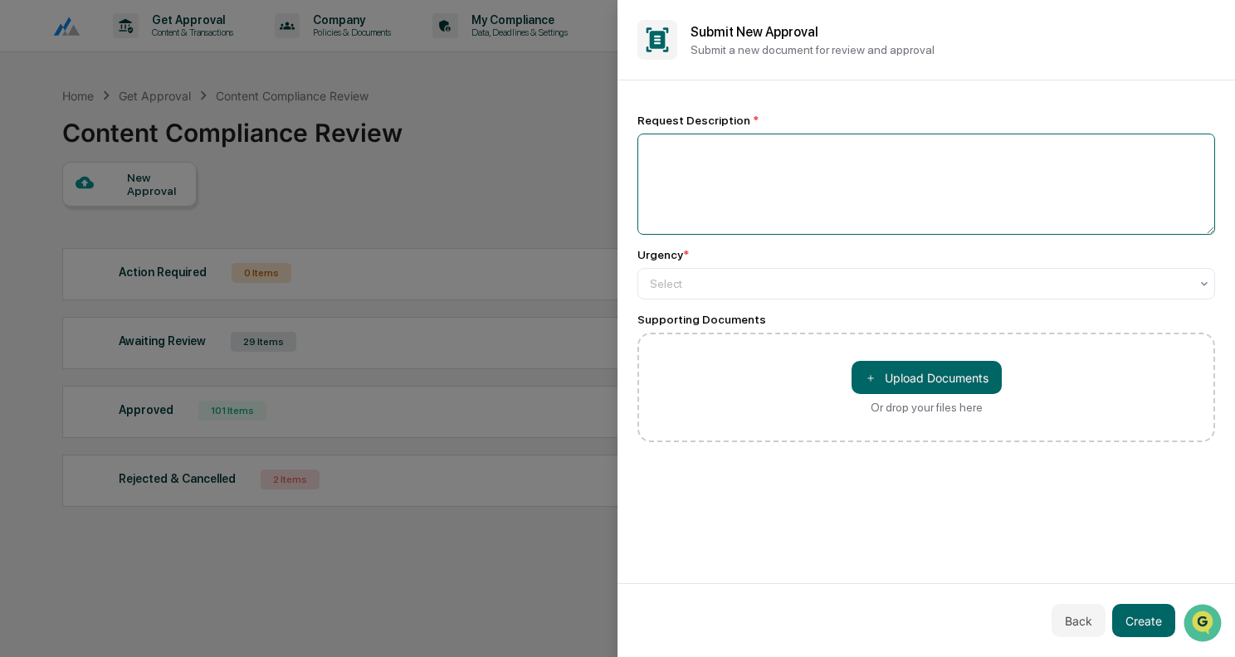
click at [739, 188] on textarea at bounding box center [926, 184] width 578 height 101
type textarea "**********"
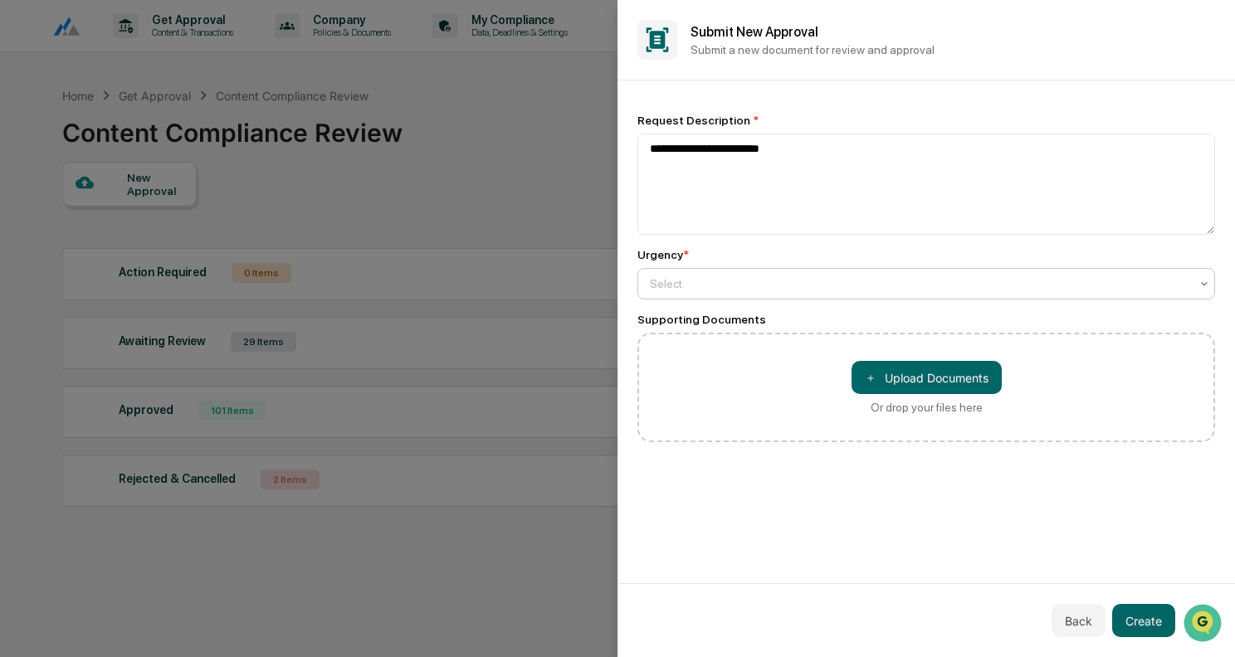
click at [720, 269] on div "Select" at bounding box center [926, 284] width 578 height 32
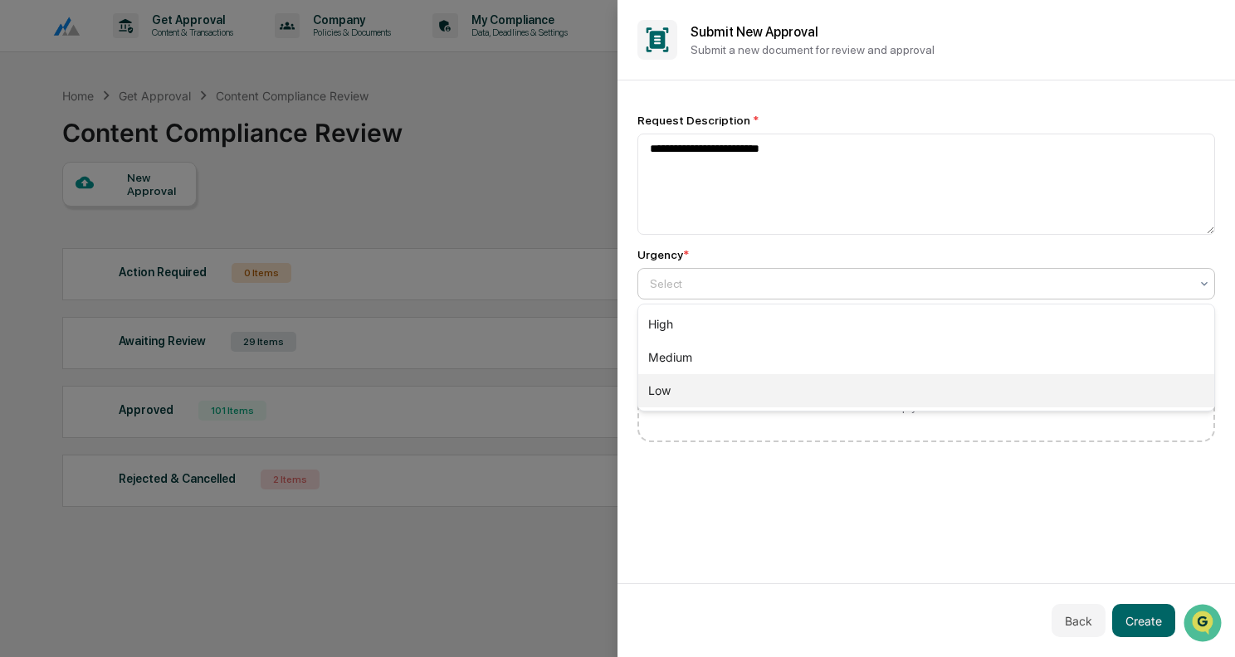
click at [693, 396] on div "Low" at bounding box center [926, 390] width 576 height 33
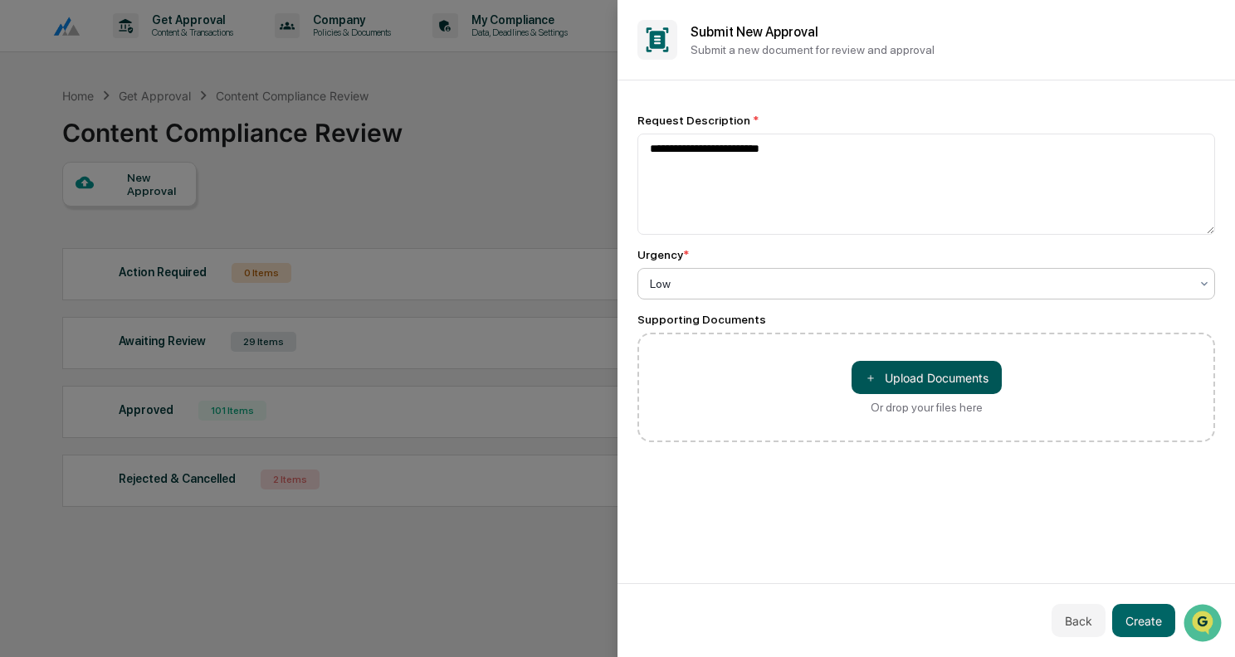
click at [964, 367] on button "＋ Upload Documents" at bounding box center [927, 377] width 150 height 33
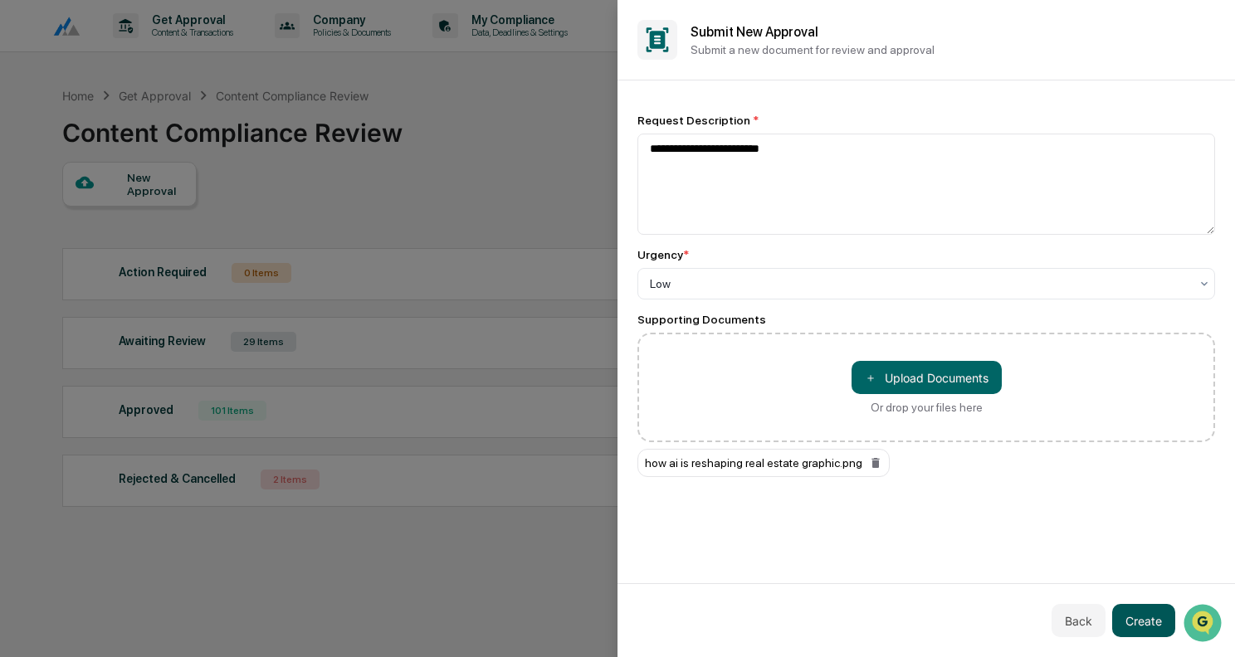
click at [1160, 621] on button "Create" at bounding box center [1143, 620] width 63 height 33
